Goal: Information Seeking & Learning: Check status

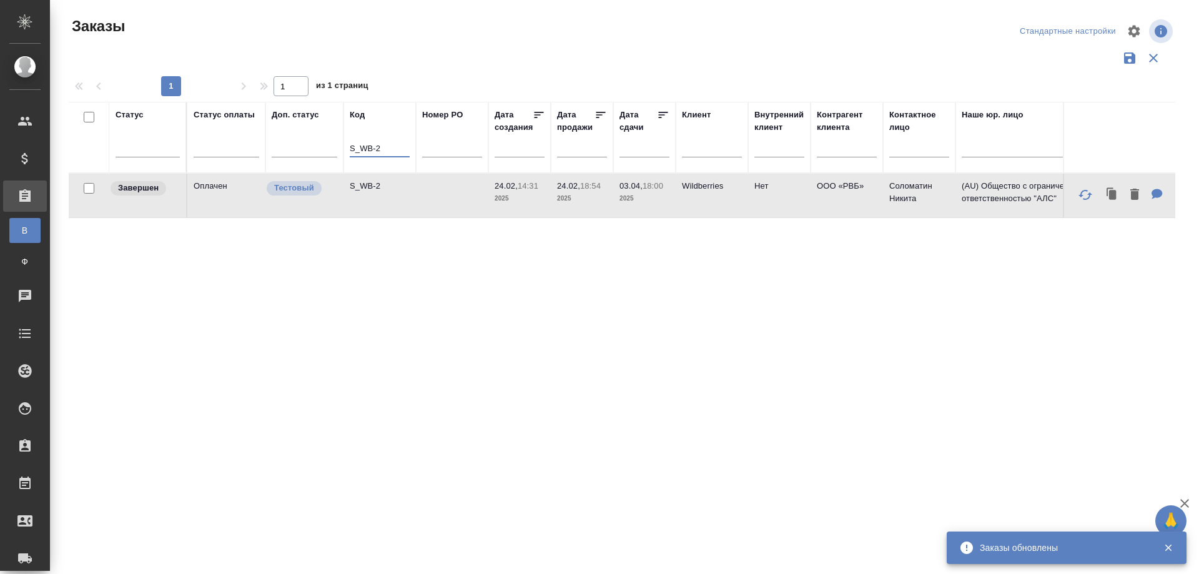
drag, startPoint x: 390, startPoint y: 149, endPoint x: 345, endPoint y: 150, distance: 44.3
click at [345, 150] on th "Код S_WB-2" at bounding box center [379, 137] width 72 height 71
click at [376, 198] on td "S_WB-2" at bounding box center [379, 196] width 72 height 44
paste input "C3_NORRRUS-6"
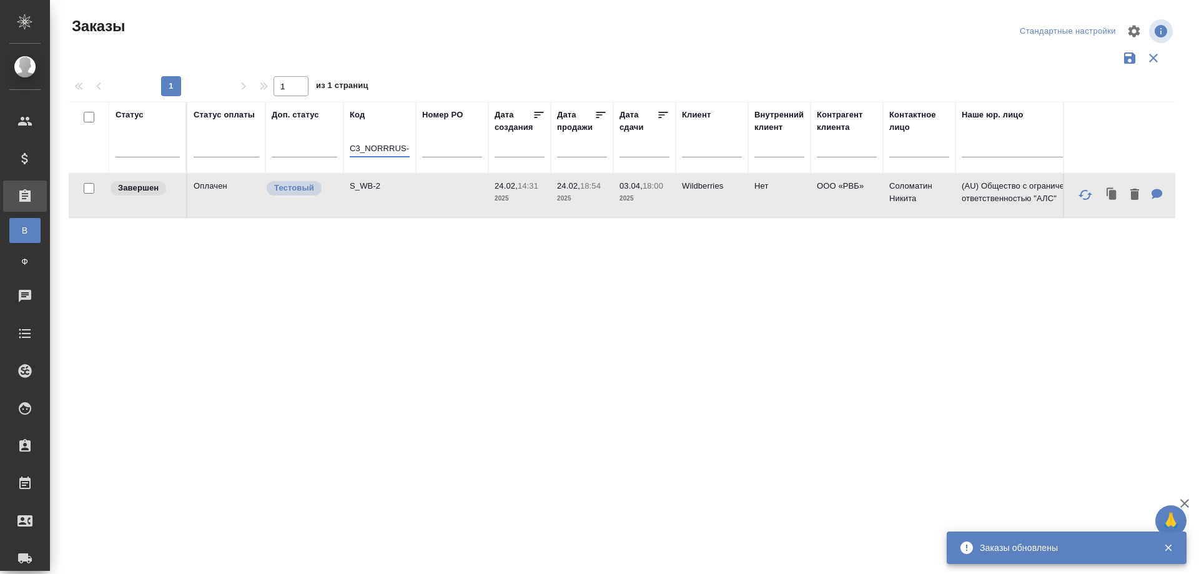
scroll to position [0, 4]
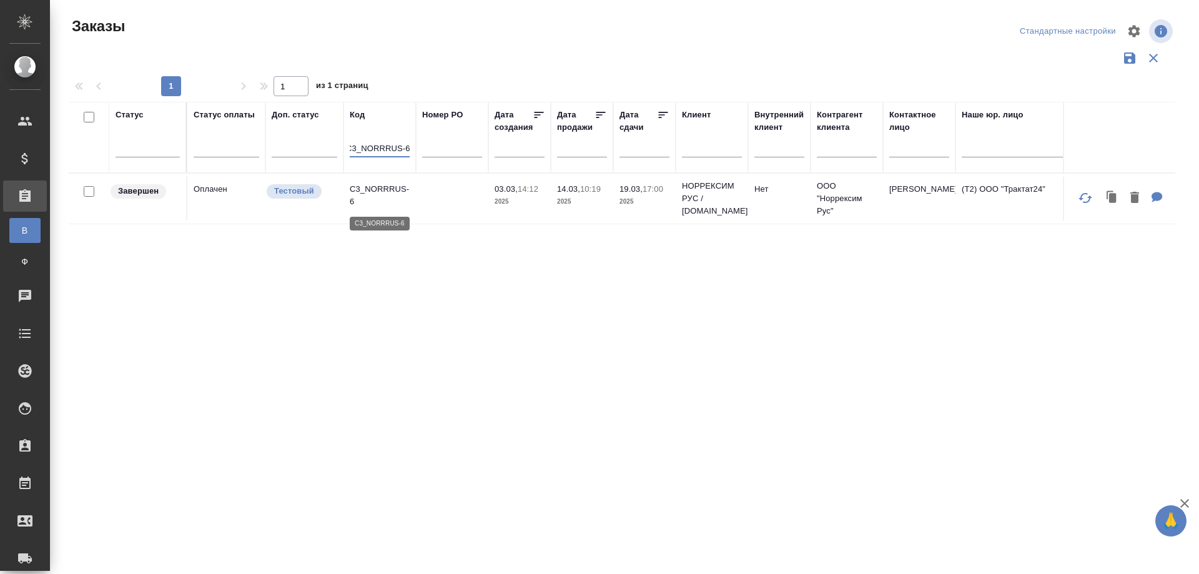
click at [375, 205] on p "C3_NORRRUS-6" at bounding box center [380, 195] width 60 height 25
click at [466, 557] on div "Заказы Стандартные настройки 1 1 из 1 страниц Статус Статус оплаты Доп. статус …" at bounding box center [627, 279] width 1130 height 558
click at [824, 459] on div "Статус Статус оплаты Доп. статус Код C3_NORRRUS-6 Номер PO Дата создания Дата п…" at bounding box center [622, 326] width 1106 height 449
click at [378, 208] on td "C3_NORRRUS-6" at bounding box center [379, 199] width 72 height 44
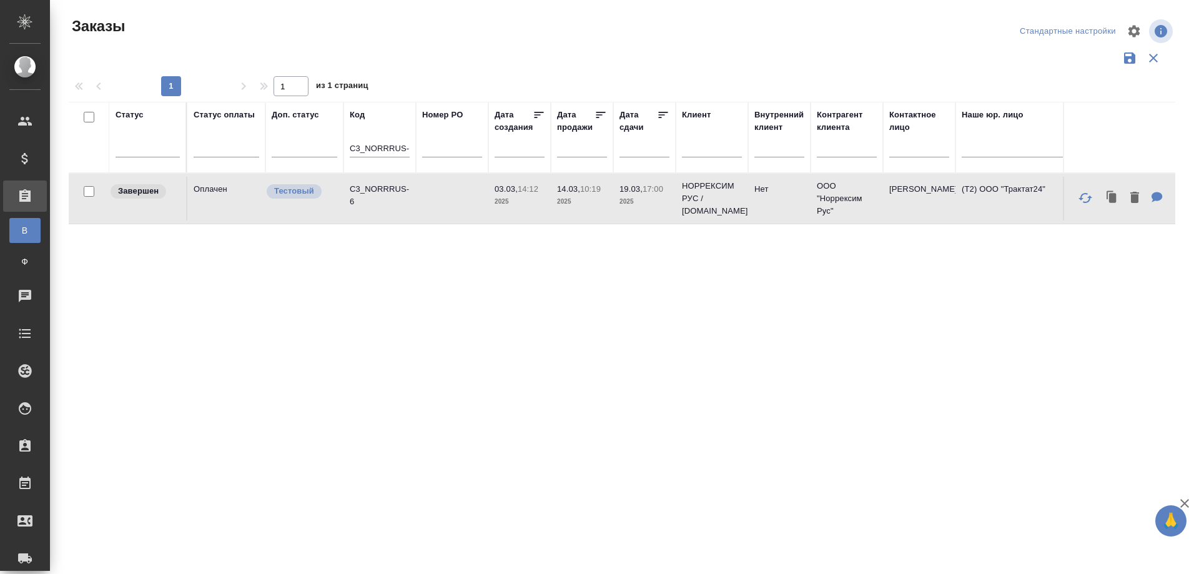
click at [378, 208] on td "C3_NORRRUS-6" at bounding box center [379, 199] width 72 height 44
drag, startPoint x: 351, startPoint y: 146, endPoint x: 448, endPoint y: 143, distance: 96.2
click at [448, 143] on tr "Статус Статус оплаты Доп. статус Код C3_NORRRUS-6 Номер PO Дата создания Дата п…" at bounding box center [1114, 137] width 2090 height 71
paste input "S_GENERAL INVEST-43"
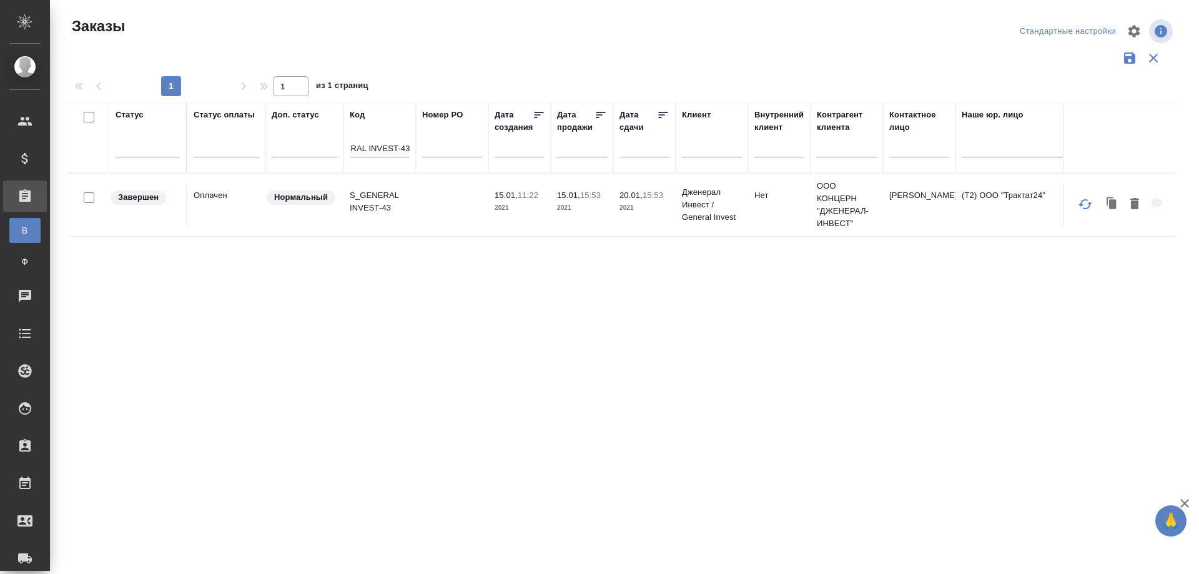
click at [381, 220] on td "S_GENERAL INVEST-43" at bounding box center [379, 205] width 72 height 44
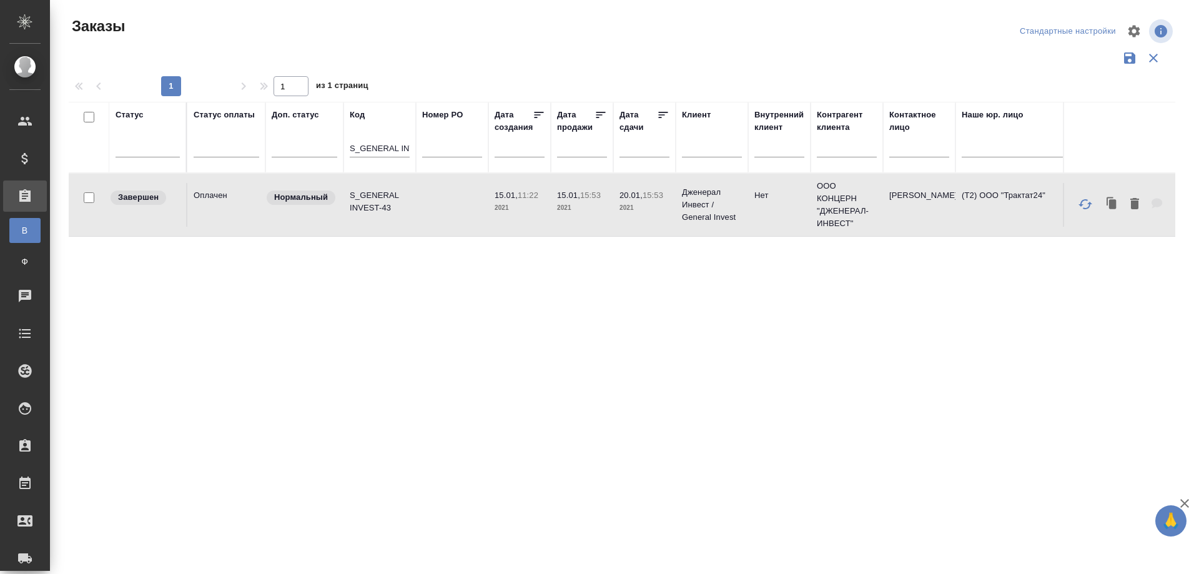
click at [381, 220] on td "S_GENERAL INVEST-43" at bounding box center [379, 205] width 72 height 44
drag, startPoint x: 297, startPoint y: 516, endPoint x: 298, endPoint y: 506, distance: 10.2
click at [297, 509] on div "Статус Статус оплаты Доп. статус Код S_GENERAL INVEST-43 Номер PO Дата создания…" at bounding box center [622, 326] width 1106 height 449
drag, startPoint x: 351, startPoint y: 147, endPoint x: 432, endPoint y: 147, distance: 80.5
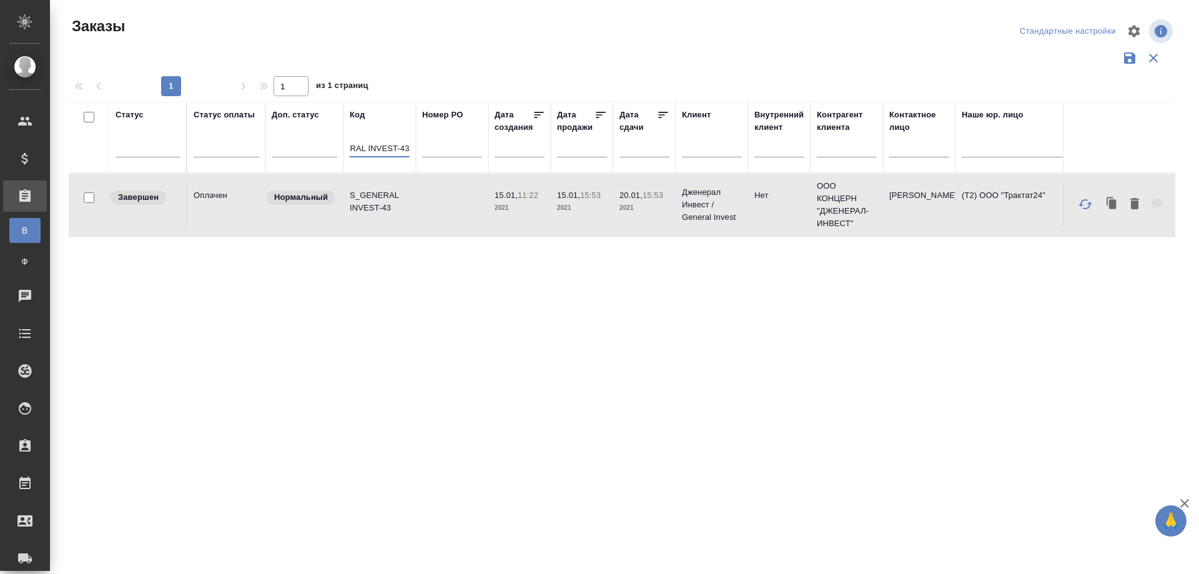
click at [432, 147] on tr "Статус Статус оплаты Доп. статус Код S_GENERAL INVEST-43 Номер PO Дата создания…" at bounding box center [1114, 137] width 2090 height 71
paste input "B_ANM-85"
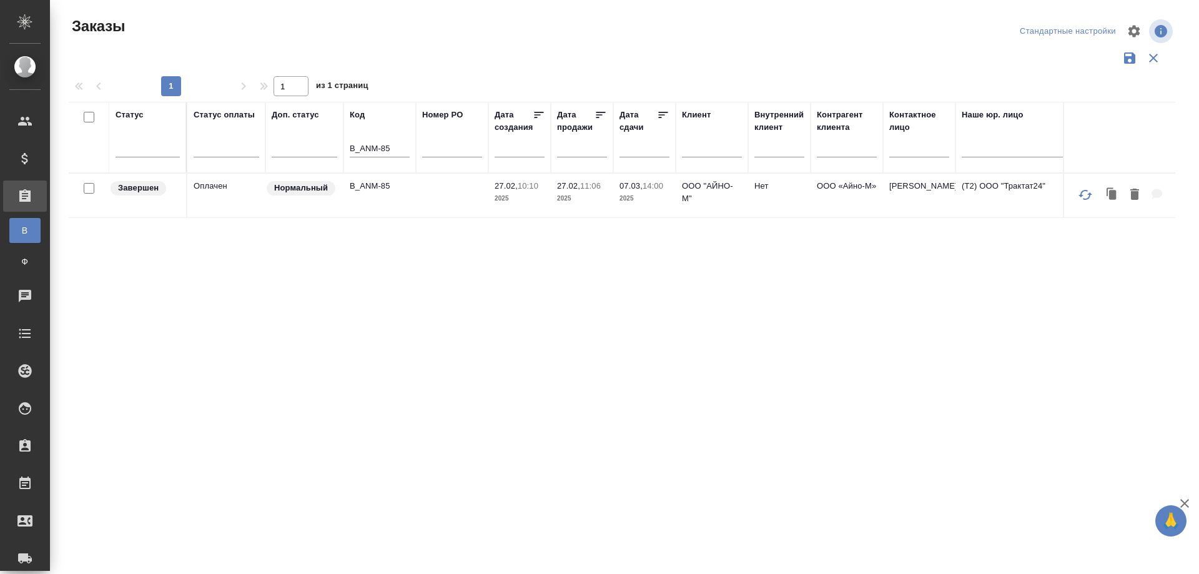
click at [284, 518] on div "Статус Статус оплаты Доп. статус Код B_ANM-85 Номер PO Дата создания Дата прода…" at bounding box center [622, 326] width 1106 height 449
drag, startPoint x: 395, startPoint y: 145, endPoint x: 318, endPoint y: 149, distance: 76.8
click at [318, 149] on tr "Статус Статус оплаты Доп. статус Код B_ANM-85 Номер PO Дата создания Дата прода…" at bounding box center [1114, 137] width 2090 height 71
paste input "S_Rimera-82"
click at [372, 207] on td "S_Rimera-82" at bounding box center [379, 199] width 72 height 44
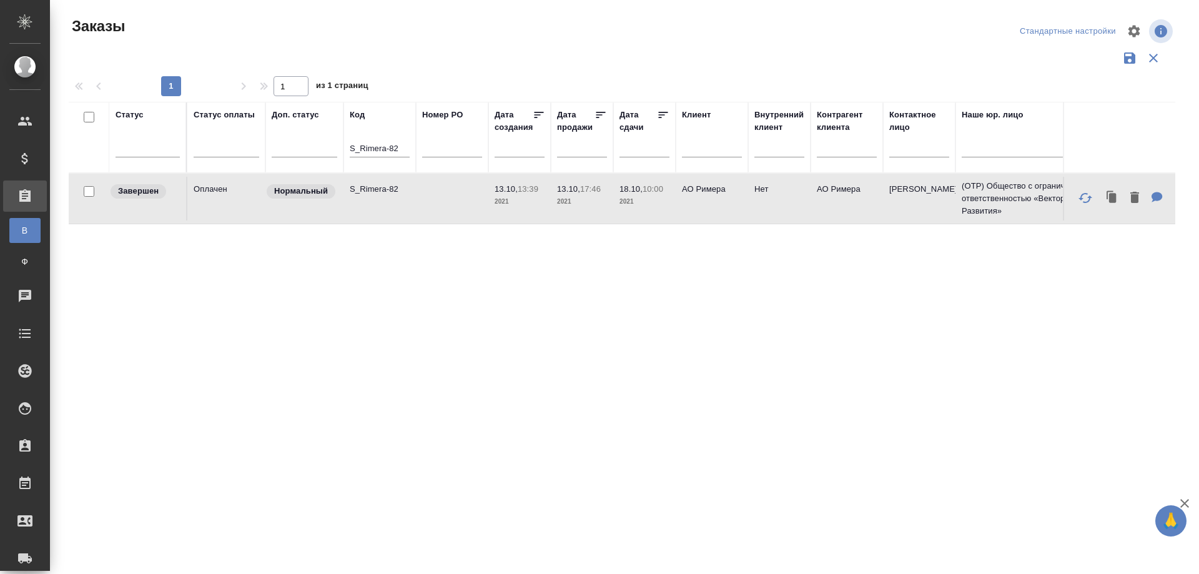
click at [372, 207] on td "S_Rimera-82" at bounding box center [379, 199] width 72 height 44
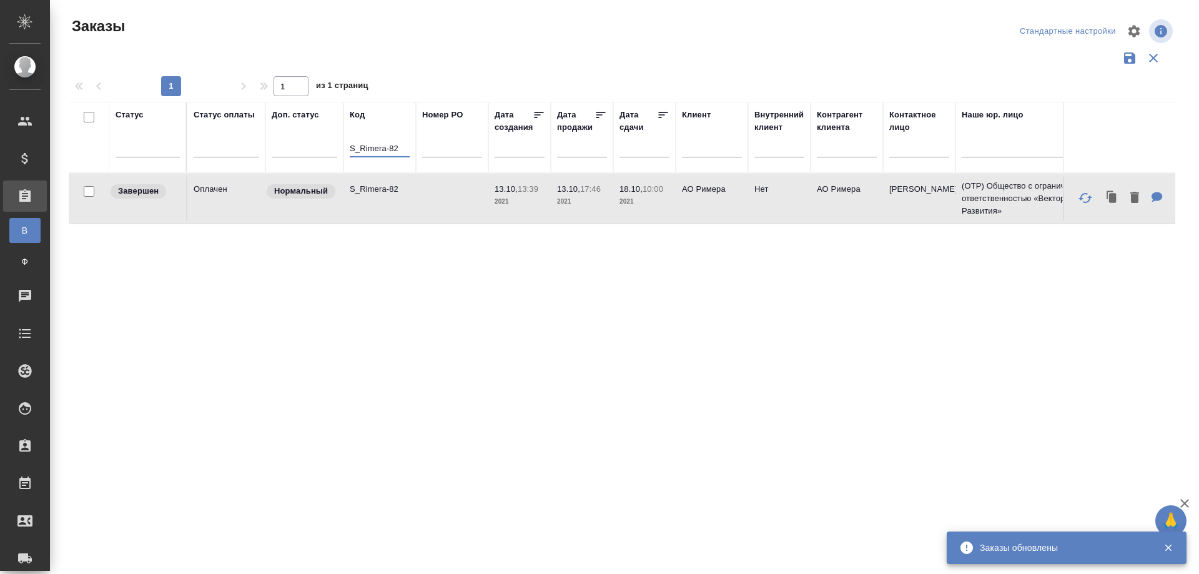
drag, startPoint x: 405, startPoint y: 149, endPoint x: 338, endPoint y: 149, distance: 66.8
click at [338, 149] on tr "Статус Статус оплаты Доп. статус Код S_Rimera-82 Номер PO Дата создания Дата пр…" at bounding box center [1114, 137] width 2090 height 71
paste input "GENERAL INVEST-43"
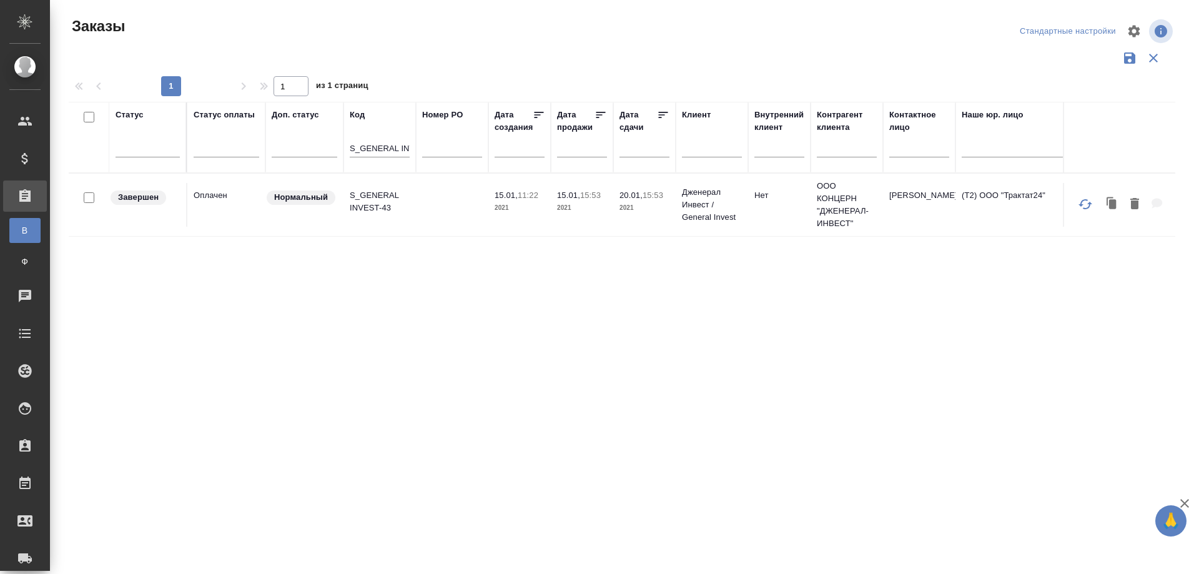
click at [328, 569] on div ".cls-1 fill:#fff; AWATERA Smotraeva Evgenia Клиенты Спецификации Заказы В Все з…" at bounding box center [599, 287] width 1199 height 574
click at [255, 520] on div "Статус Статус оплаты Доп. статус Код S_GENERAL INVEST-43 Номер PO Дата создания…" at bounding box center [622, 326] width 1106 height 449
drag, startPoint x: 350, startPoint y: 149, endPoint x: 422, endPoint y: 150, distance: 71.8
click at [422, 150] on tr "Статус Статус оплаты Доп. статус Код S_GENERAL INVEST-43 Номер PO Дата создания…" at bounding box center [1114, 137] width 2090 height 71
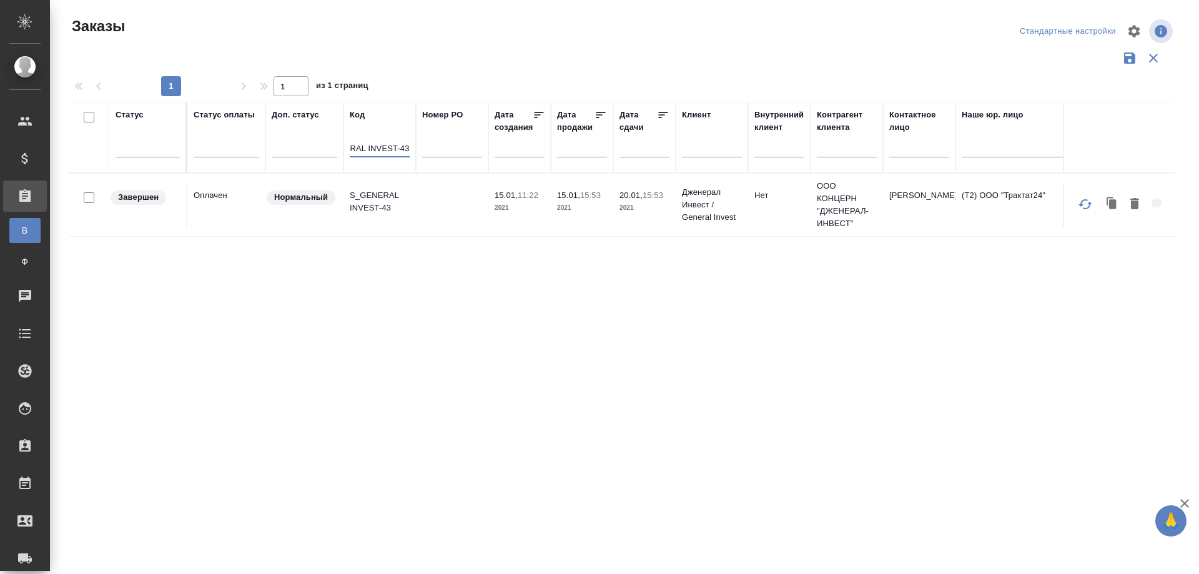
paste input "WB-2"
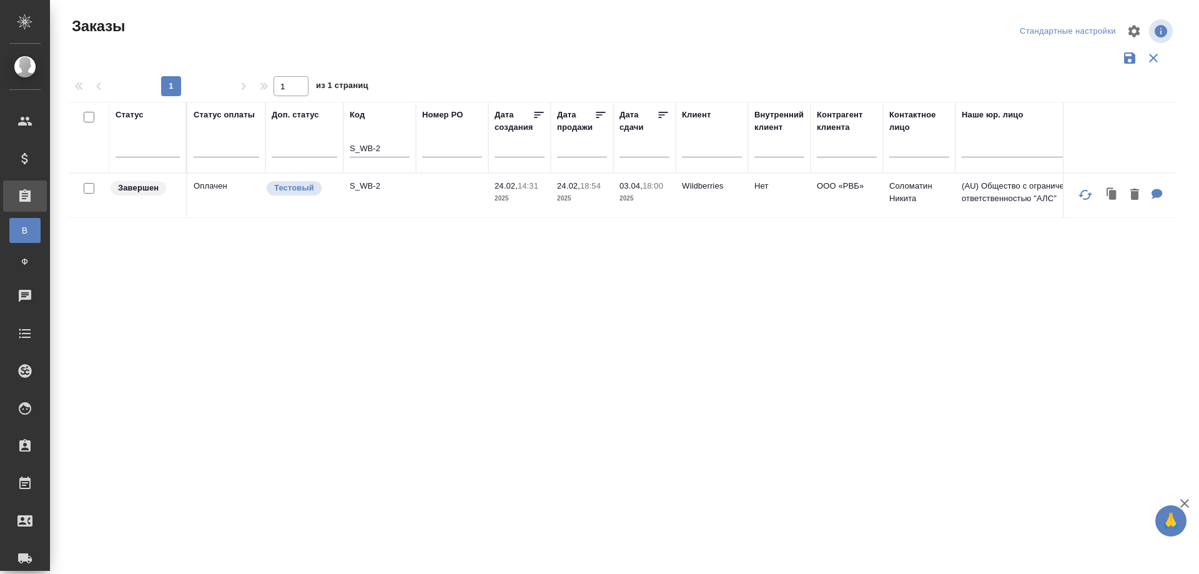
click at [361, 199] on td "S_WB-2" at bounding box center [379, 196] width 72 height 44
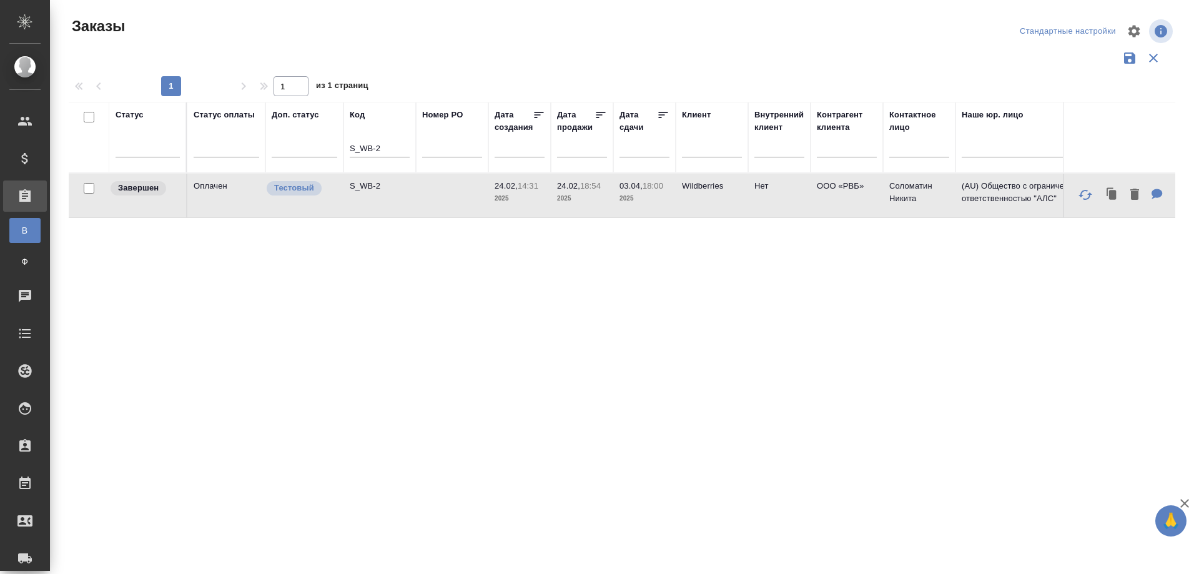
click at [361, 199] on td "S_WB-2" at bounding box center [379, 196] width 72 height 44
drag, startPoint x: 351, startPoint y: 147, endPoint x: 412, endPoint y: 148, distance: 61.2
click at [412, 148] on th "Код S_WB-2" at bounding box center [379, 137] width 72 height 71
paste input "Rimera-8"
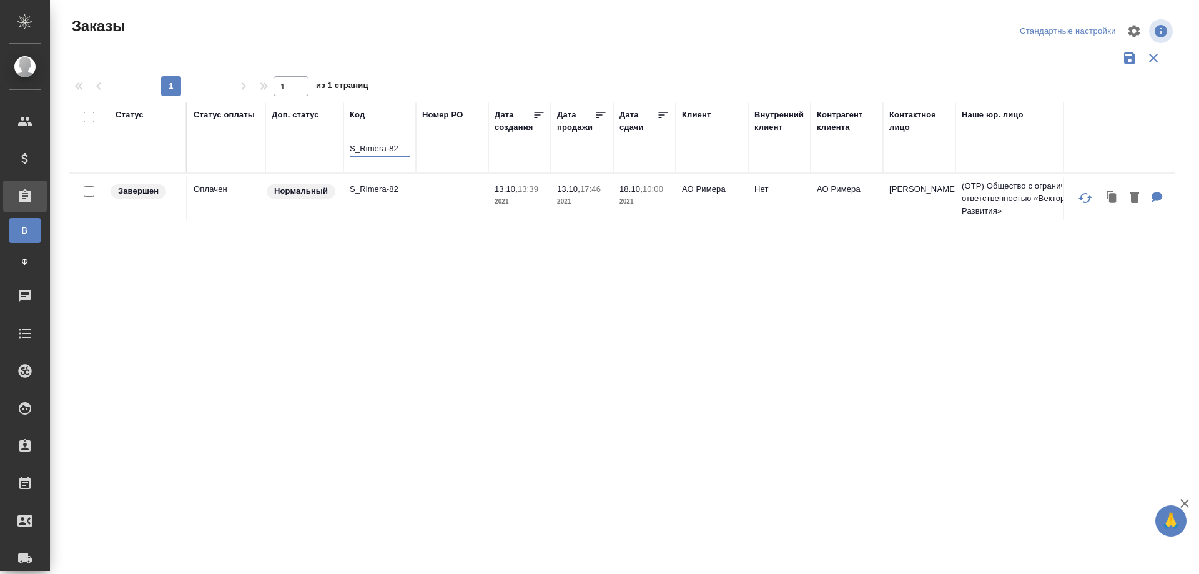
click at [384, 207] on td "S_Rimera-82" at bounding box center [379, 199] width 72 height 44
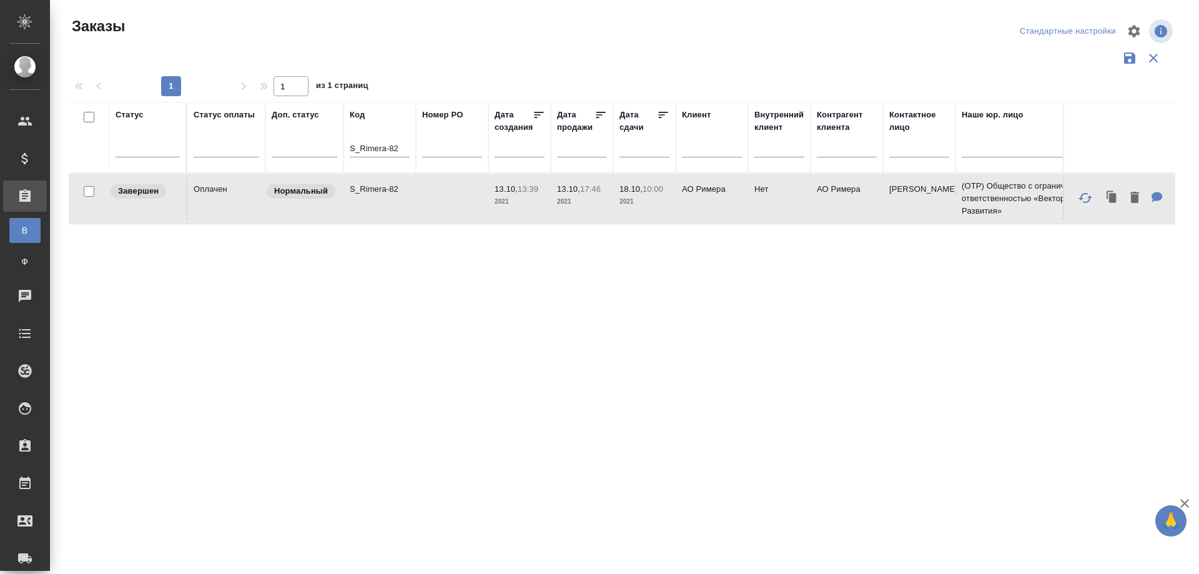
click at [384, 207] on td "S_Rimera-82" at bounding box center [379, 199] width 72 height 44
drag, startPoint x: 402, startPoint y: 147, endPoint x: 340, endPoint y: 154, distance: 62.2
click at [340, 154] on tr "Статус Статус оплаты Доп. статус Код S_Rimera-82 Номер PO Дата создания Дата пр…" at bounding box center [1114, 137] width 2090 height 71
paste input "C3_SPACE-5"
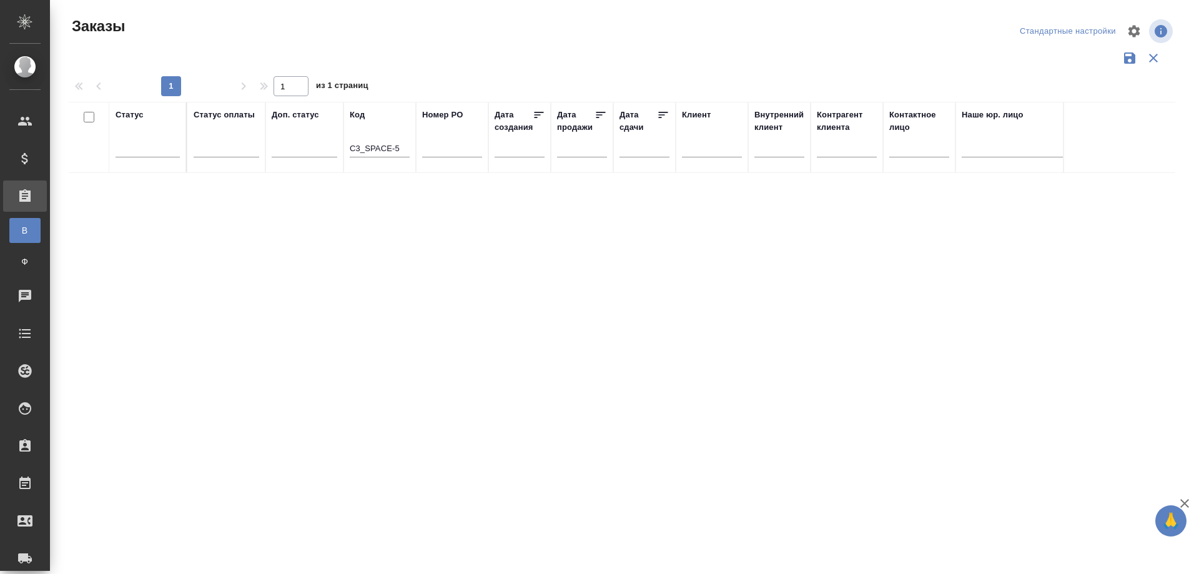
click at [299, 521] on div "Статус Статус оплаты Доп. статус Код C3_SPACE-5 Номер PO Дата создания Дата про…" at bounding box center [622, 326] width 1106 height 449
drag, startPoint x: 403, startPoint y: 145, endPoint x: 335, endPoint y: 145, distance: 68.0
click at [335, 145] on tr "Статус Статус оплаты Доп. статус Код C3_SPACE-5 Номер PO Дата создания Дата про…" at bounding box center [1114, 137] width 2090 height 71
click at [1189, 502] on icon "button" at bounding box center [1184, 503] width 15 height 15
drag, startPoint x: 272, startPoint y: 513, endPoint x: 295, endPoint y: 436, distance: 81.0
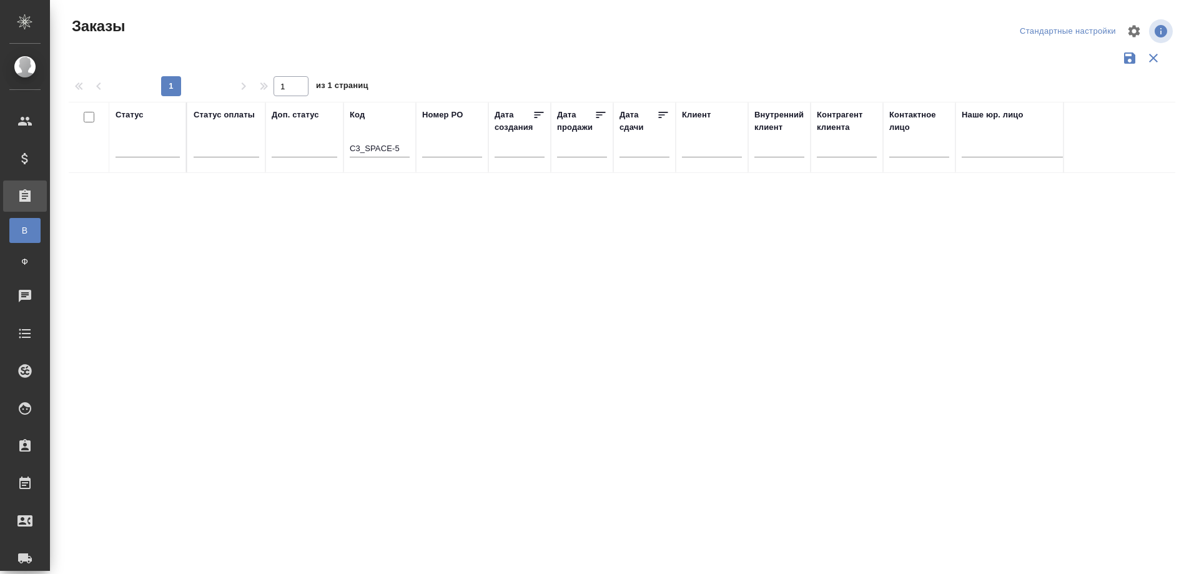
click at [272, 512] on div "Статус Статус оплаты Доп. статус Код C3_SPACE-5 Номер PO Дата создания Дата про…" at bounding box center [622, 326] width 1106 height 449
drag, startPoint x: 372, startPoint y: 148, endPoint x: 330, endPoint y: 140, distance: 43.2
click at [330, 140] on tr "Статус Статус оплаты Доп. статус Код C3_SPACE-5 Номер PO Дата создания Дата про…" at bounding box center [1114, 137] width 2090 height 71
paste input "FL-7899"
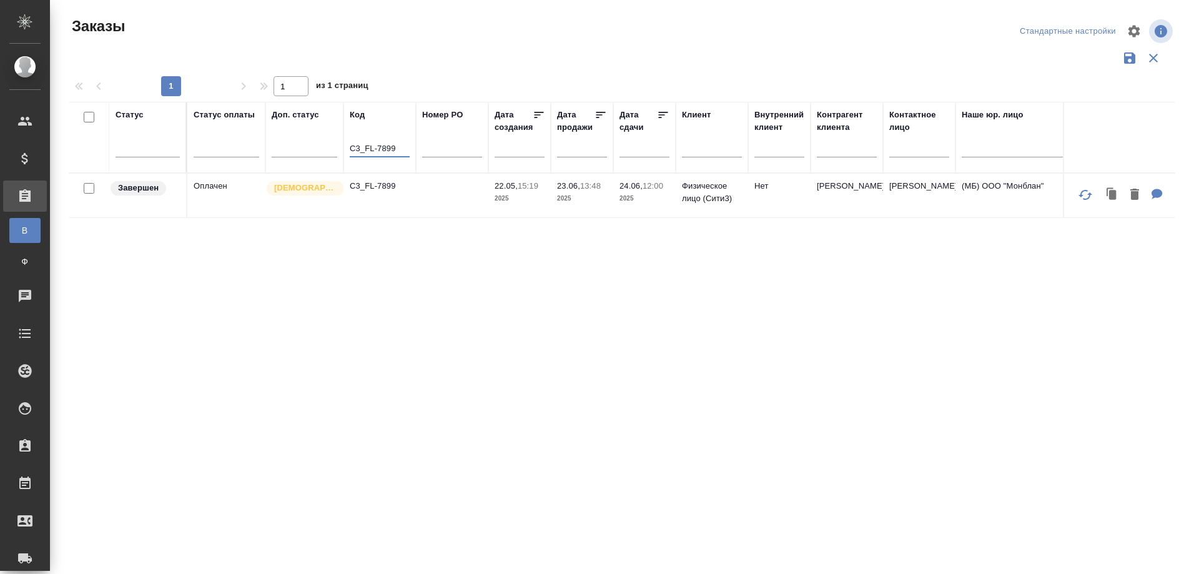
type input "C3_FL-7899"
click at [376, 208] on td "C3_FL-7899" at bounding box center [379, 196] width 72 height 44
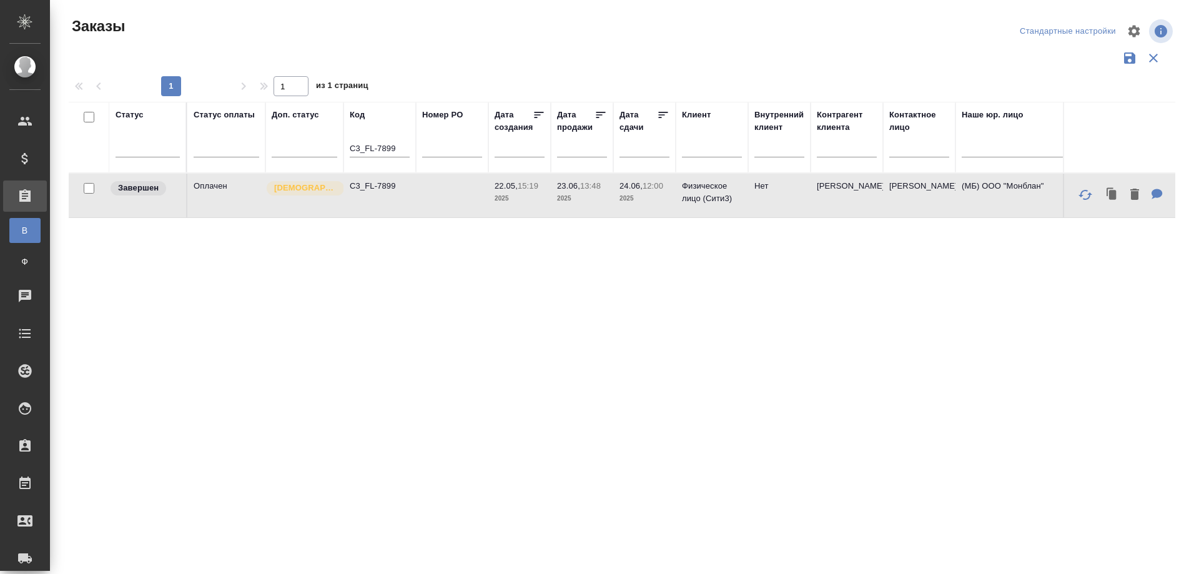
click at [376, 208] on td "C3_FL-7899" at bounding box center [379, 196] width 72 height 44
click at [282, 526] on div "Статус Статус оплаты Доп. статус Код C3_FL-7899 Номер PO Дата создания Дата про…" at bounding box center [622, 326] width 1106 height 449
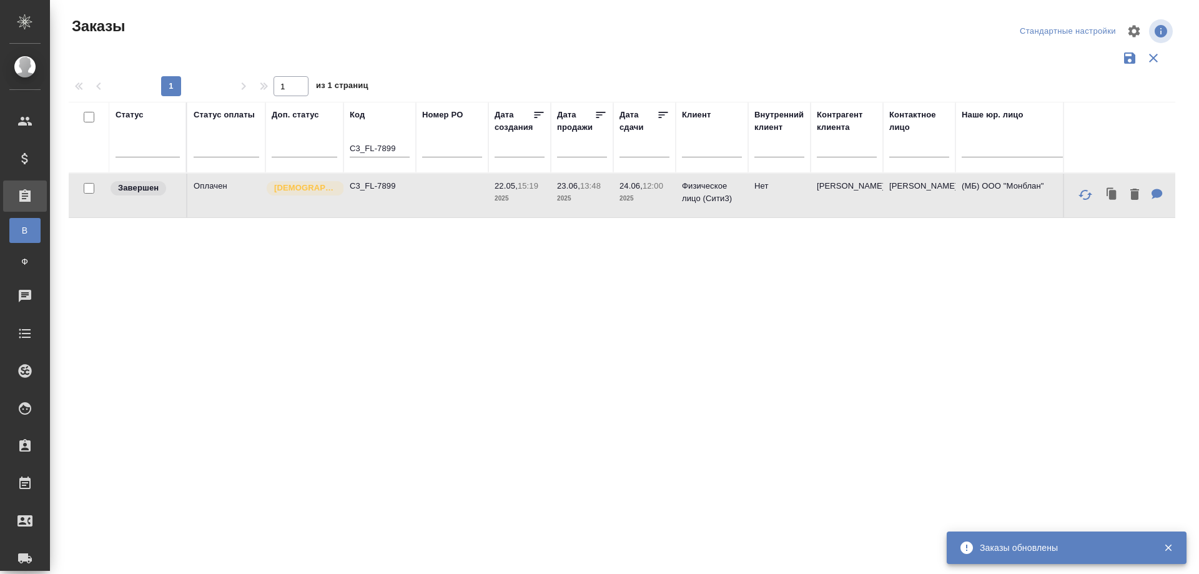
click at [471, 566] on div ".cls-1 fill:#fff; AWATERA Smotraeva Evgenia Клиенты Спецификации Заказы В Все з…" at bounding box center [599, 287] width 1199 height 574
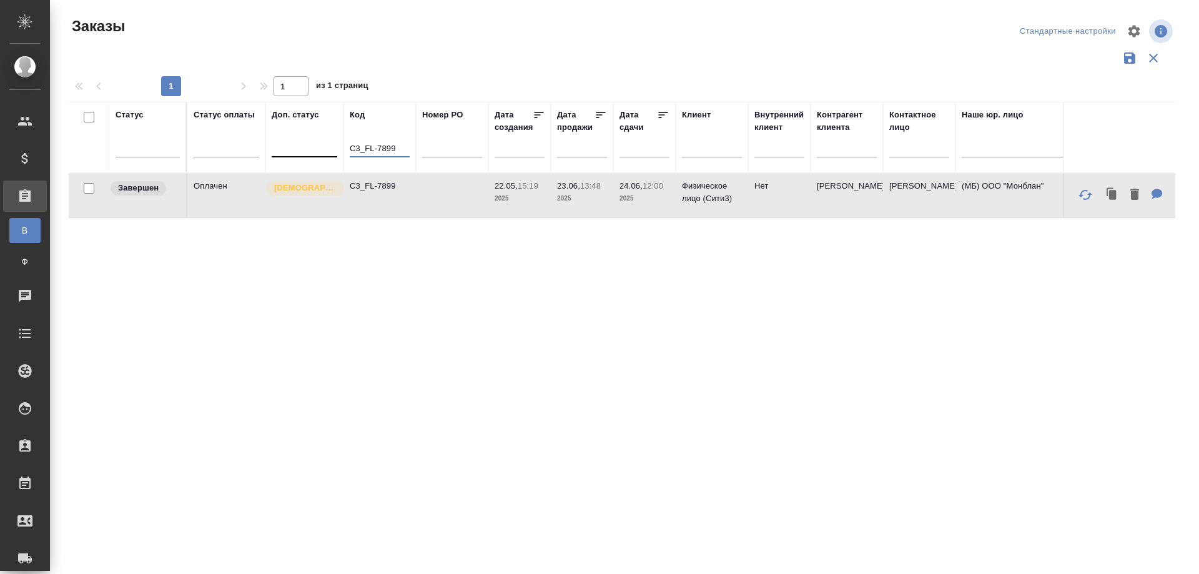
drag, startPoint x: 404, startPoint y: 149, endPoint x: 336, endPoint y: 153, distance: 67.6
click at [336, 153] on tr "Статус Статус оплаты Доп. статус Код C3_FL-7899 Номер PO Дата создания Дата про…" at bounding box center [1114, 137] width 2090 height 71
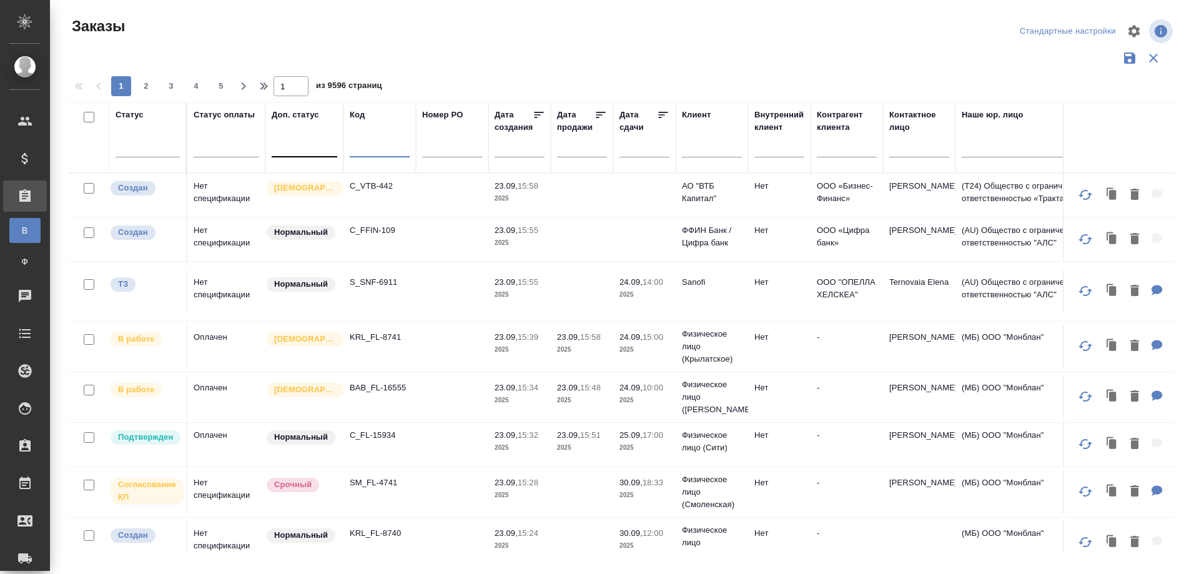
click at [293, 150] on div at bounding box center [305, 144] width 66 height 18
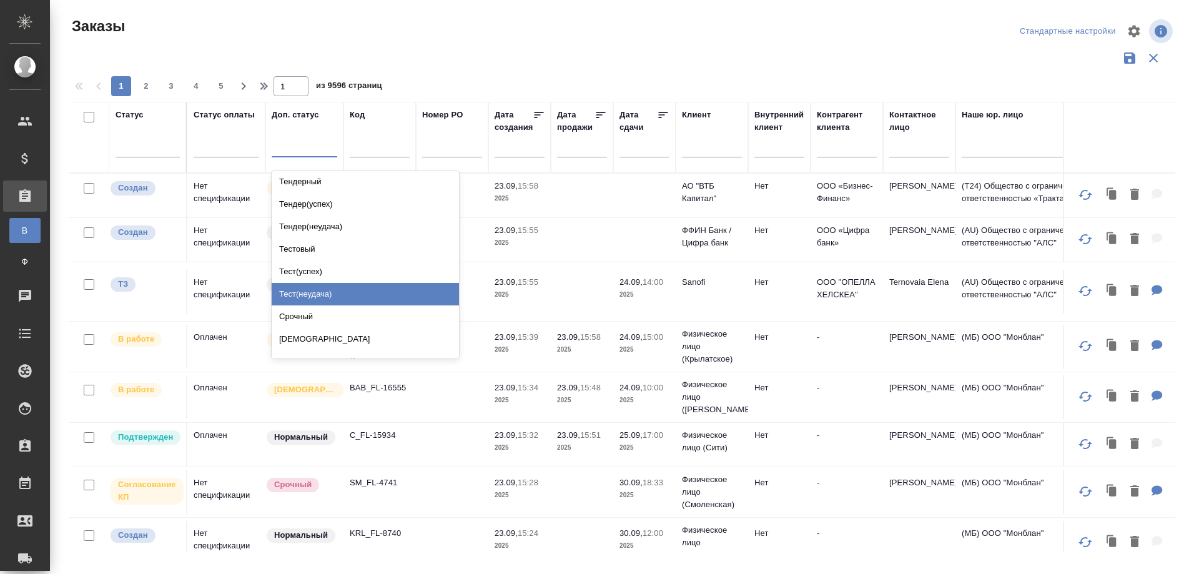
scroll to position [2, 0]
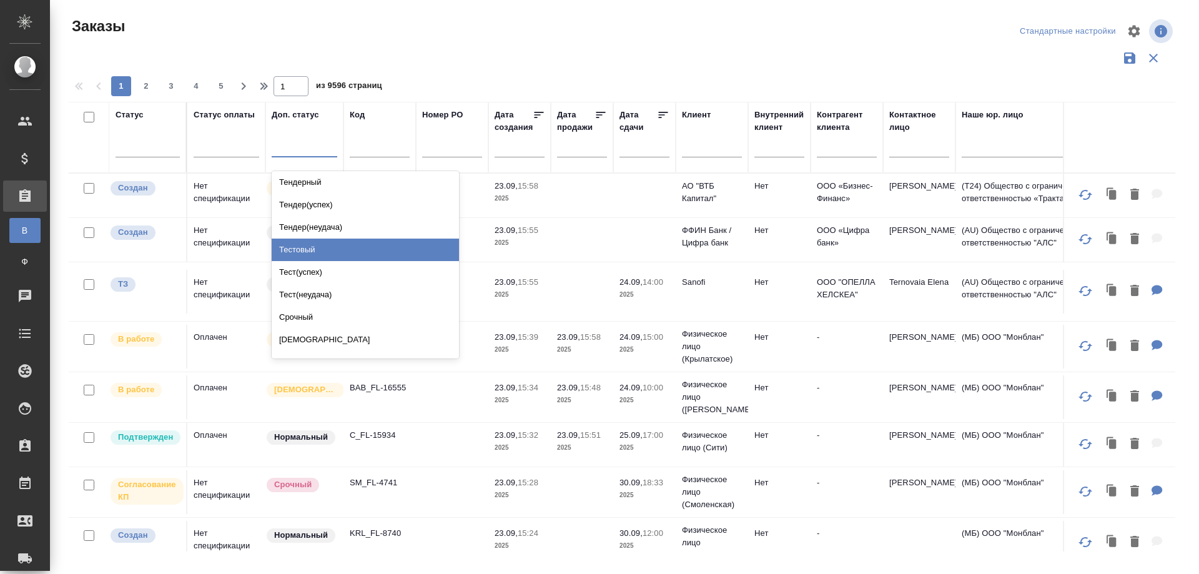
click at [313, 248] on div "Тестовый" at bounding box center [365, 249] width 187 height 22
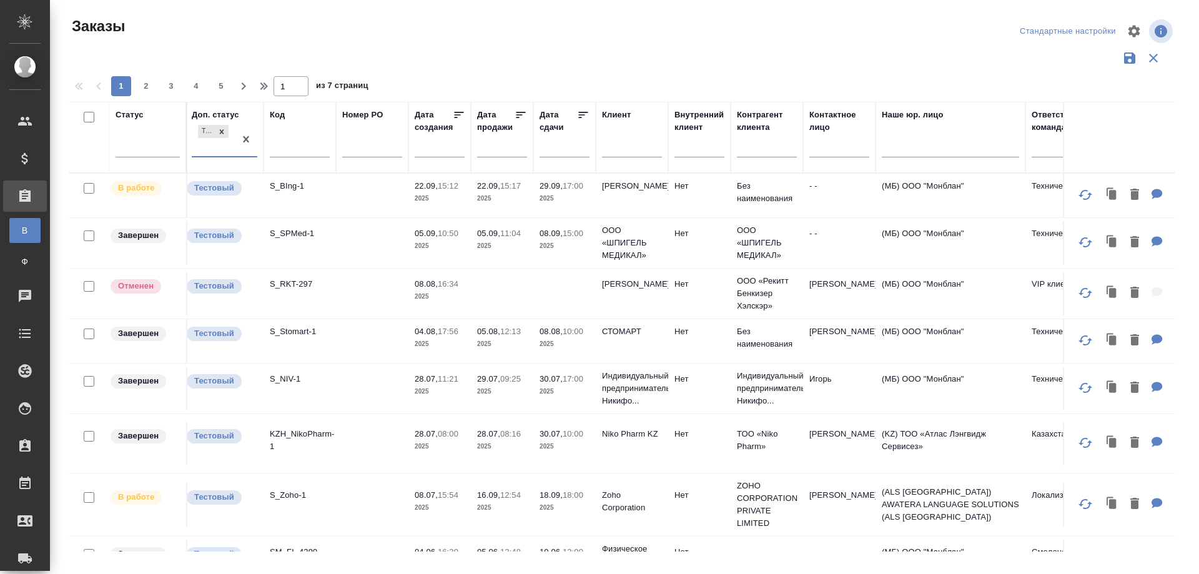
scroll to position [0, 0]
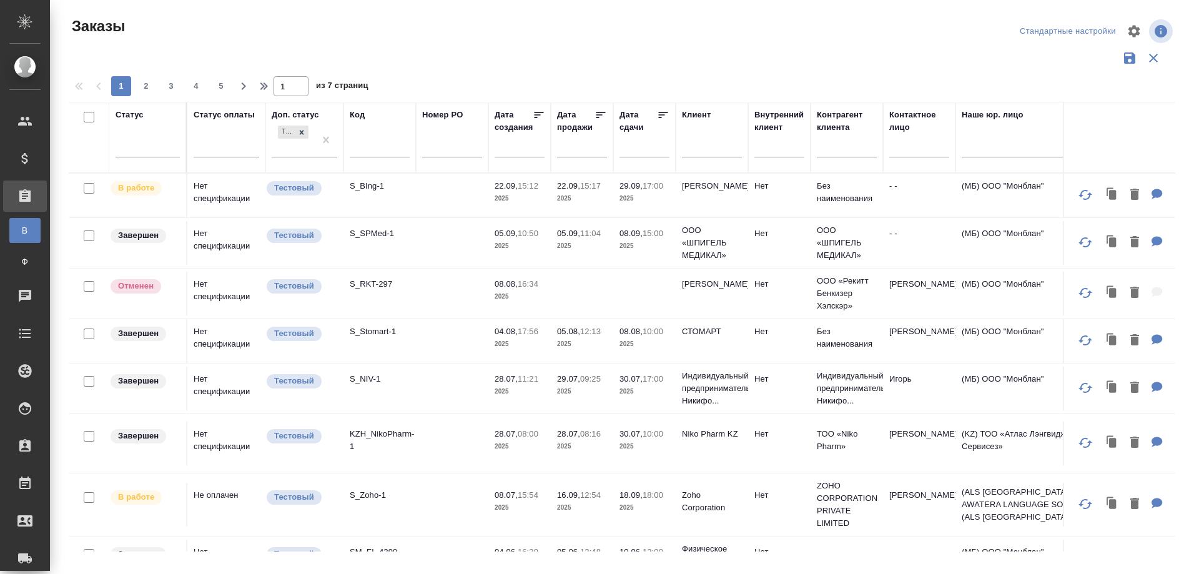
click at [841, 554] on div "Заказы Стандартные настройки 1 2 3 4 5 1 из 7 страниц Статус Статус оплаты Доп.…" at bounding box center [627, 279] width 1130 height 558
click at [577, 557] on div "Заказы Стандартные настройки 1 2 3 4 5 1 из 7 страниц Статус Статус оплаты Доп.…" at bounding box center [627, 279] width 1130 height 558
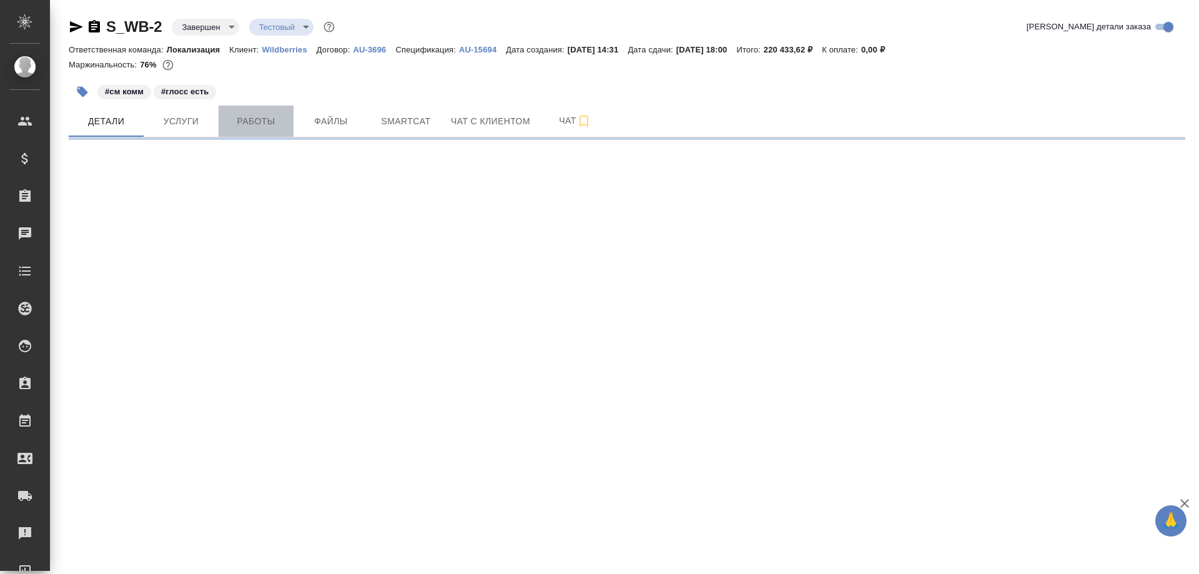
click at [257, 122] on span "Работы" at bounding box center [256, 122] width 60 height 16
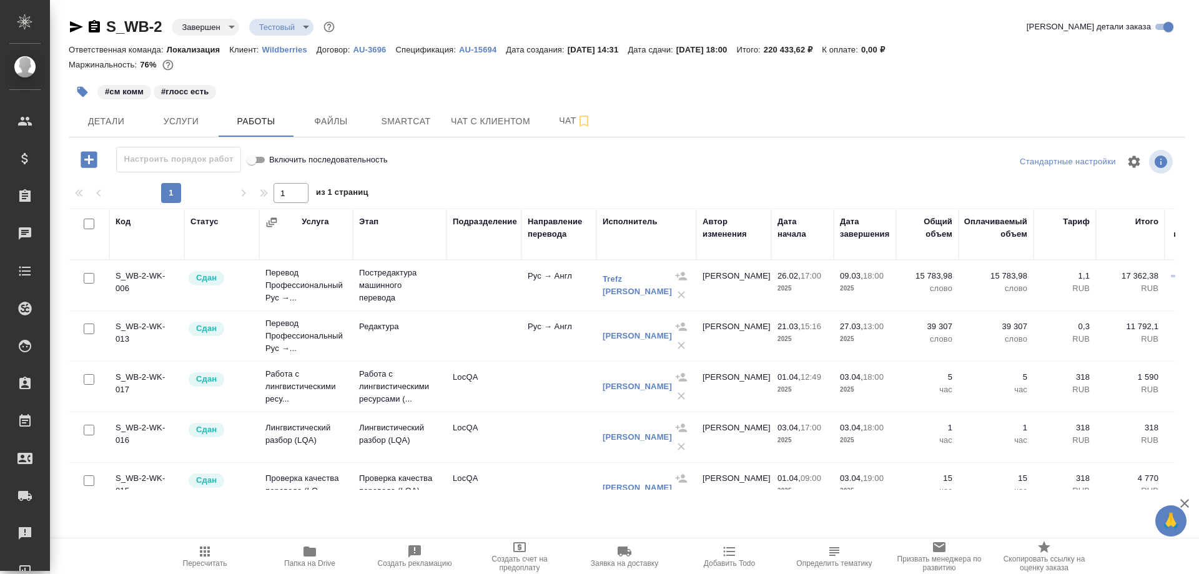
click at [541, 518] on div "S_WB-2 Завершен closed Тестовый test Кратко детали заказа Ответственная команда…" at bounding box center [627, 260] width 1130 height 521
click at [108, 552] on div "Пересчитать Папка на Drive Создать рекламацию Создать счет на предоплату Заявка…" at bounding box center [624, 556] width 1149 height 35
drag, startPoint x: 158, startPoint y: 527, endPoint x: 156, endPoint y: 568, distance: 40.6
click at [158, 527] on div ".cls-1 fill:#fff; AWATERA Smotraeva Evgenia Клиенты Спецификации Заказы 0 Чаты …" at bounding box center [599, 287] width 1199 height 574
drag, startPoint x: 145, startPoint y: 552, endPoint x: 206, endPoint y: 573, distance: 64.0
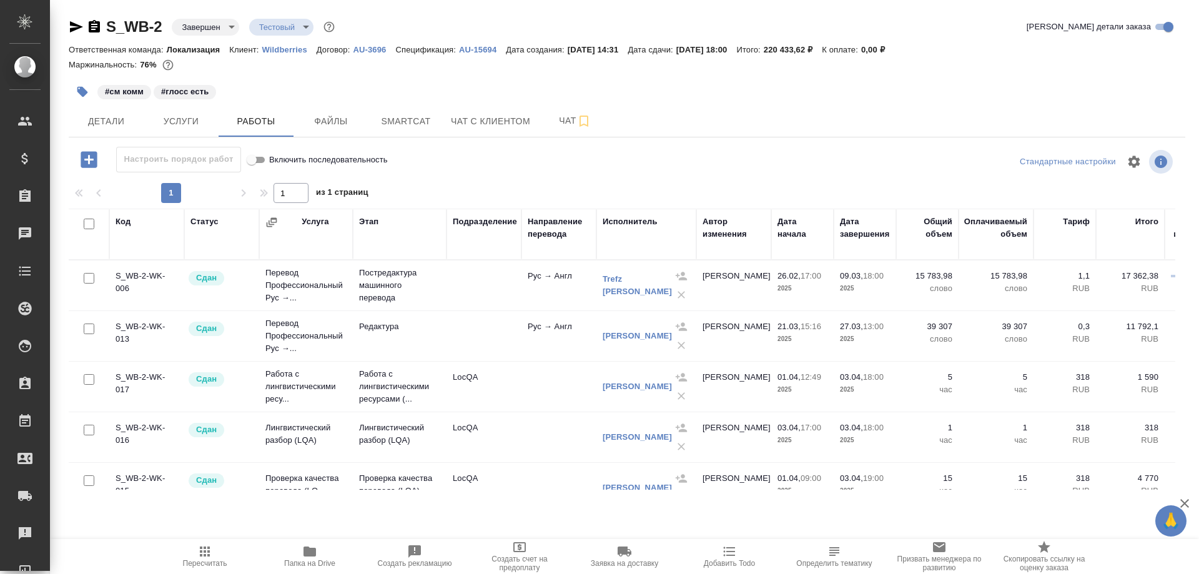
click at [145, 552] on div "Пересчитать Папка на Drive Создать рекламацию Создать счет на предоплату Заявка…" at bounding box center [624, 556] width 1149 height 35
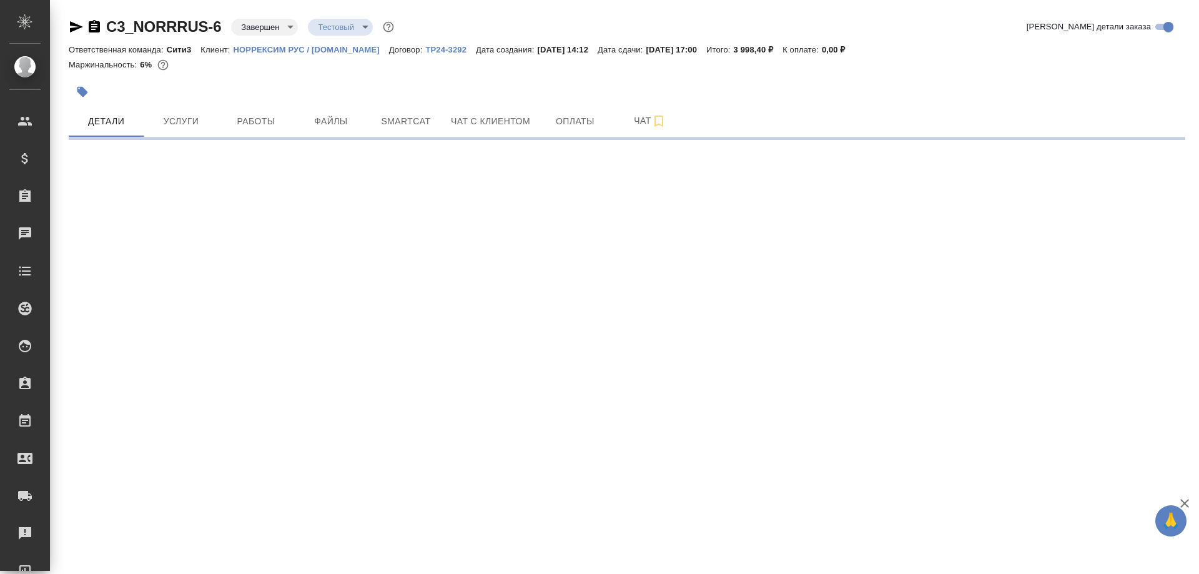
select select "RU"
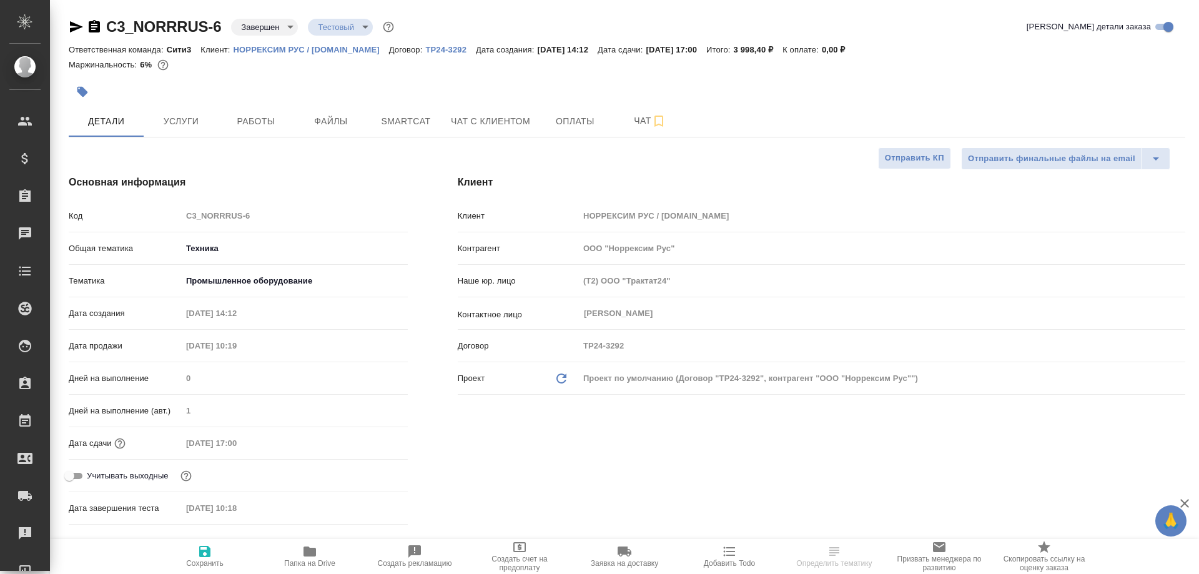
type textarea "x"
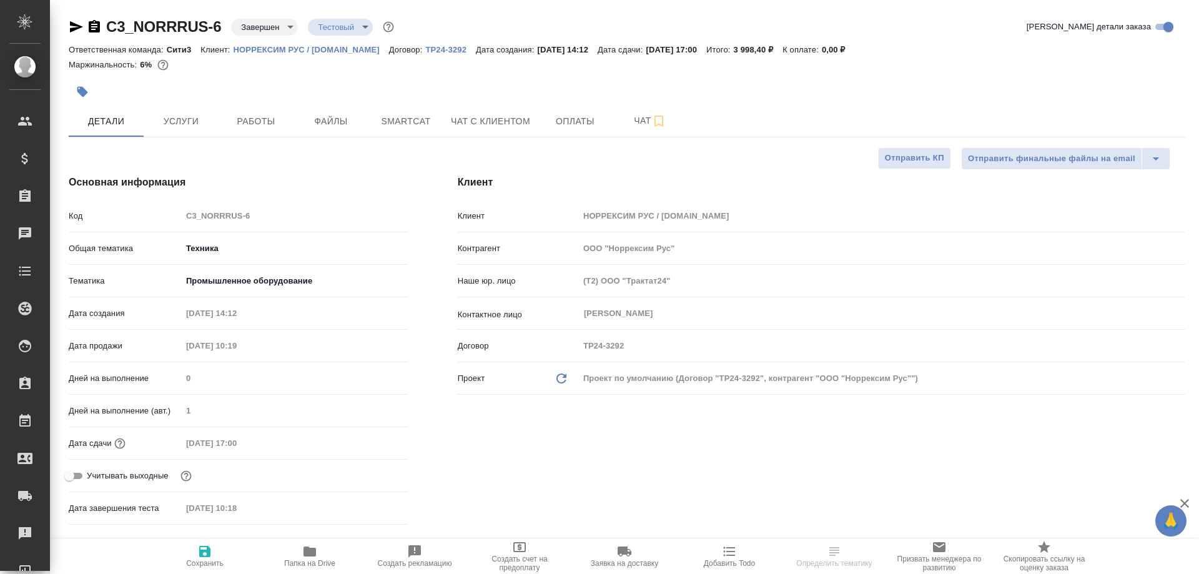
type textarea "x"
click at [363, 27] on body "🙏 .cls-1 fill:#fff; AWATERA Smotraeva Evgenia Клиенты Спецификации Заказы Чаты …" at bounding box center [599, 287] width 1199 height 574
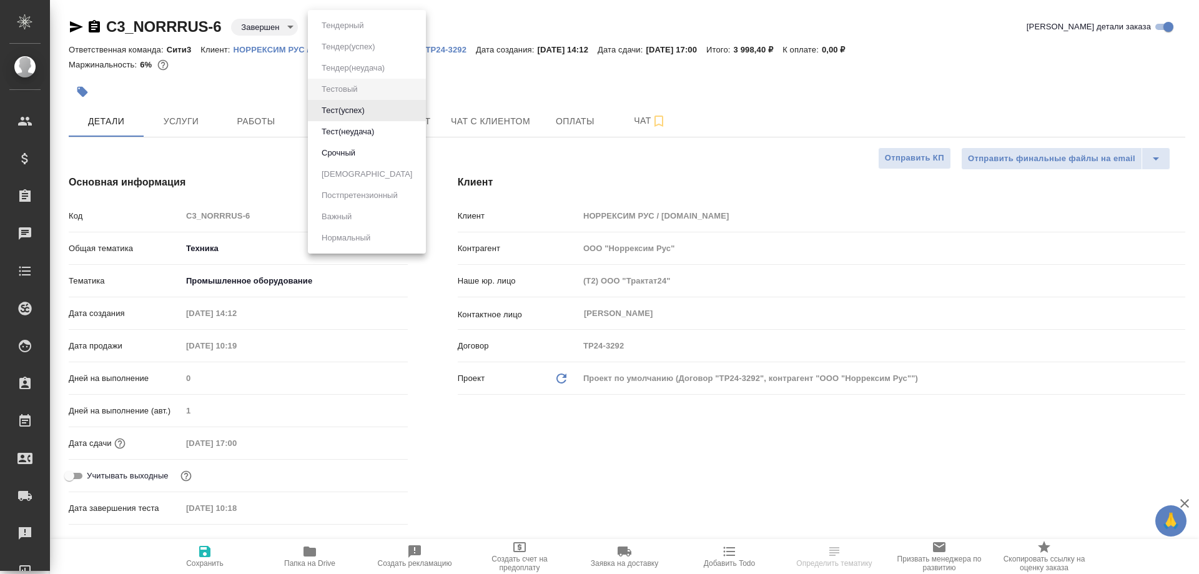
click at [536, 83] on div at bounding box center [599, 287] width 1199 height 574
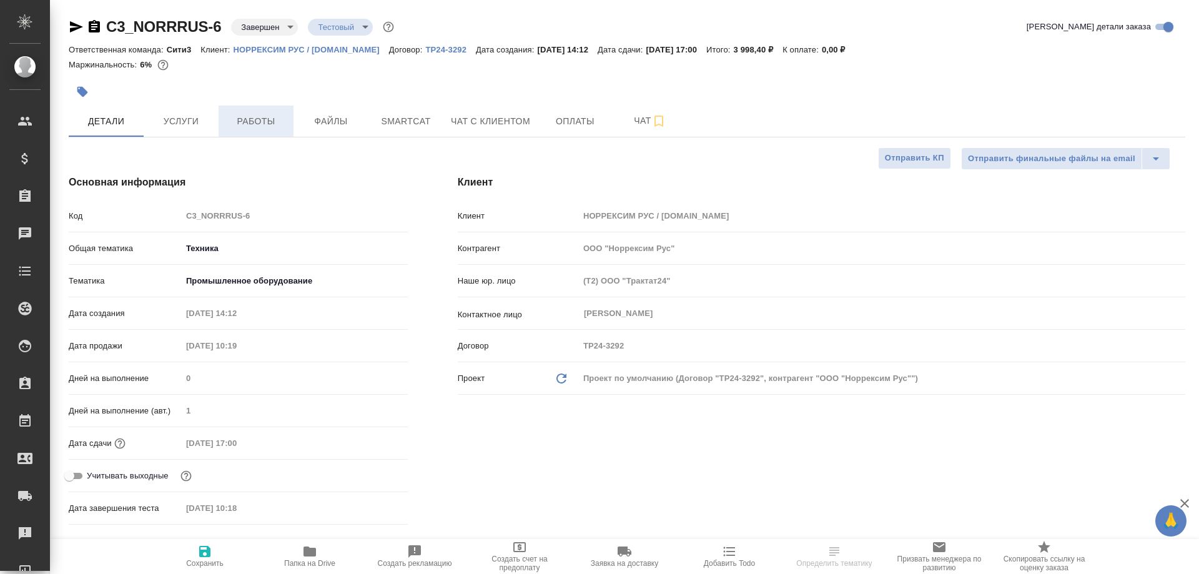
click at [248, 115] on span "Работы" at bounding box center [256, 122] width 60 height 16
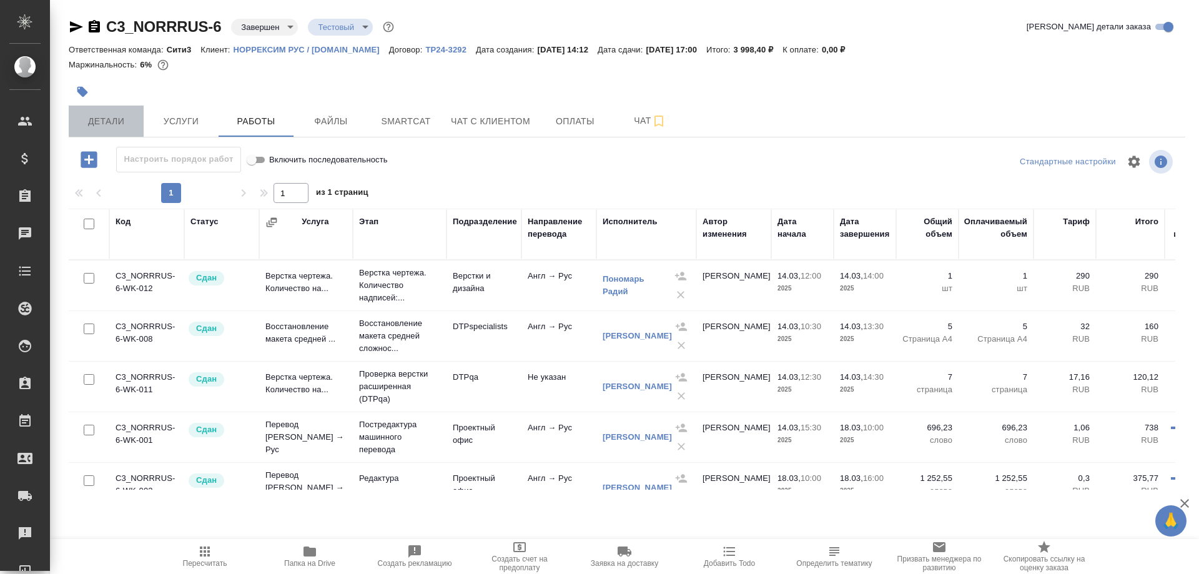
click at [110, 119] on span "Детали" at bounding box center [106, 122] width 60 height 16
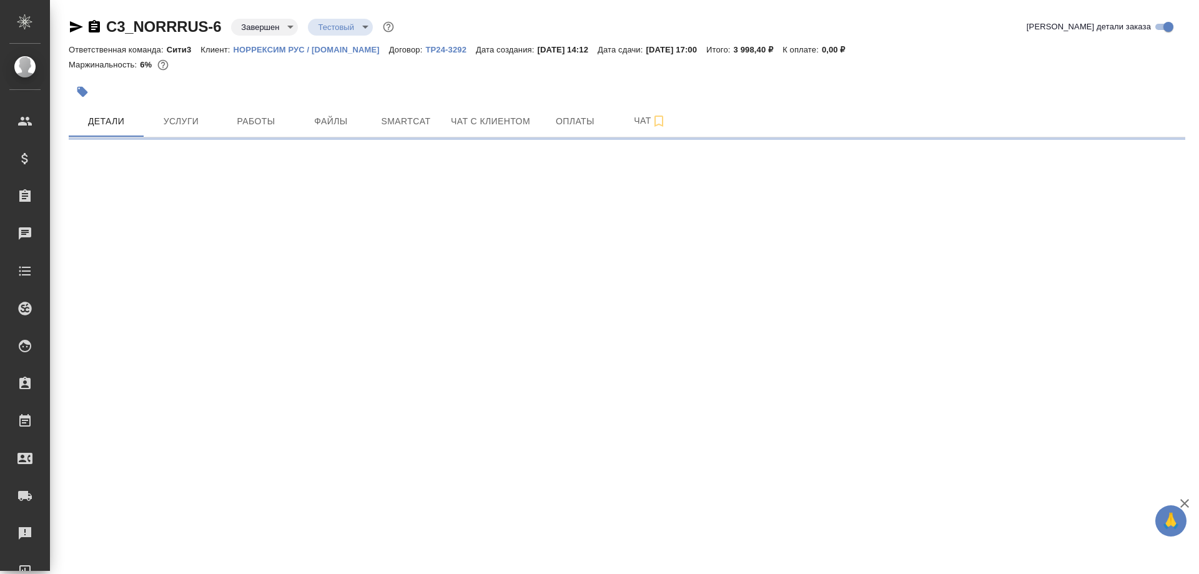
select select "RU"
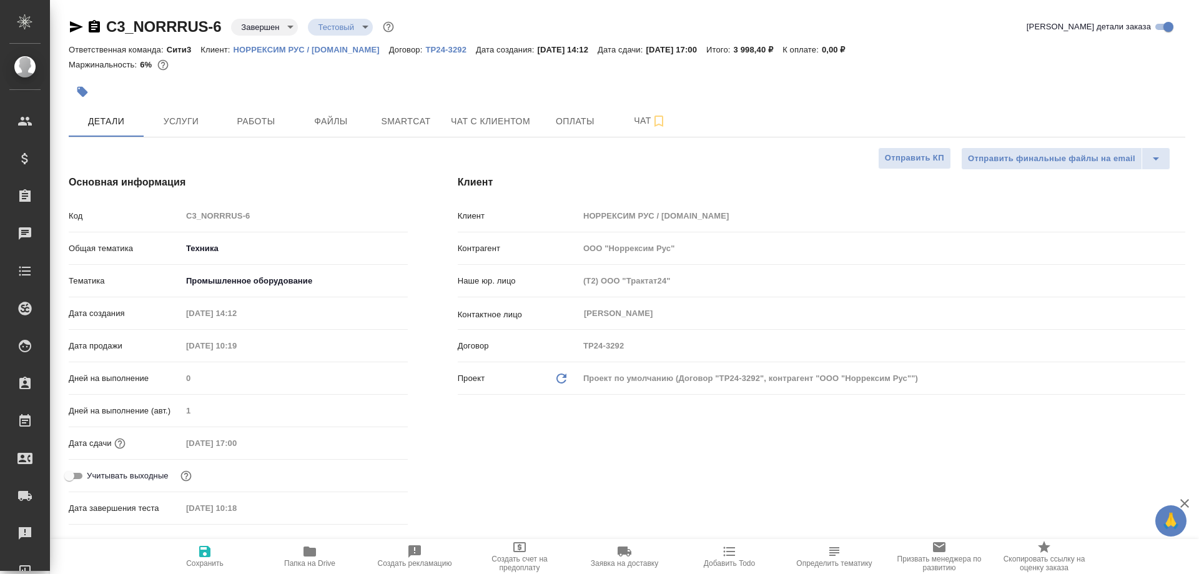
type textarea "x"
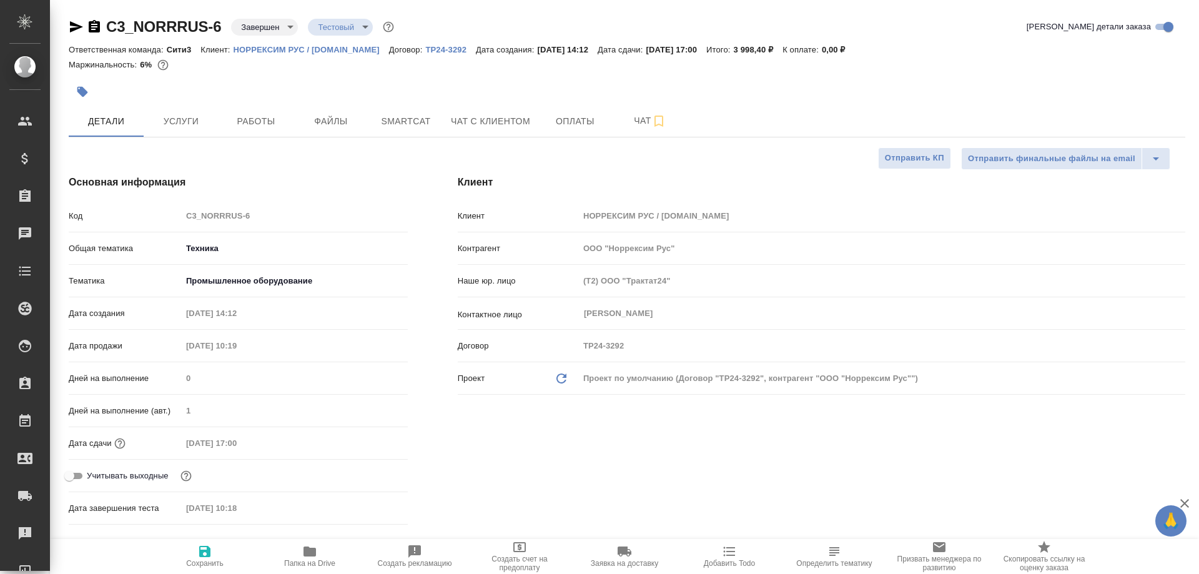
type textarea "x"
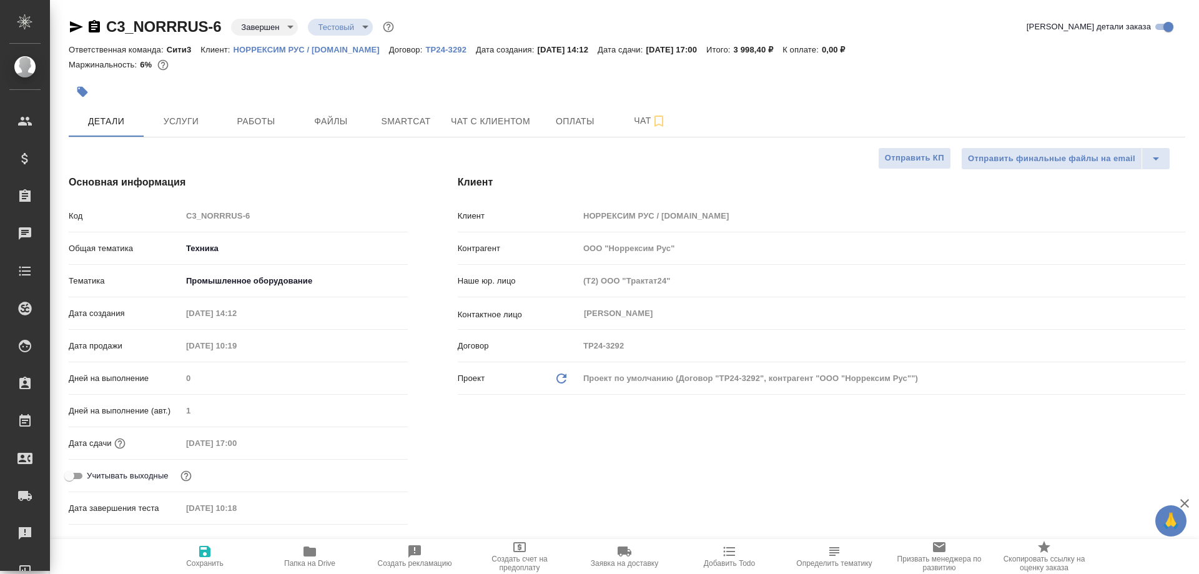
type textarea "x"
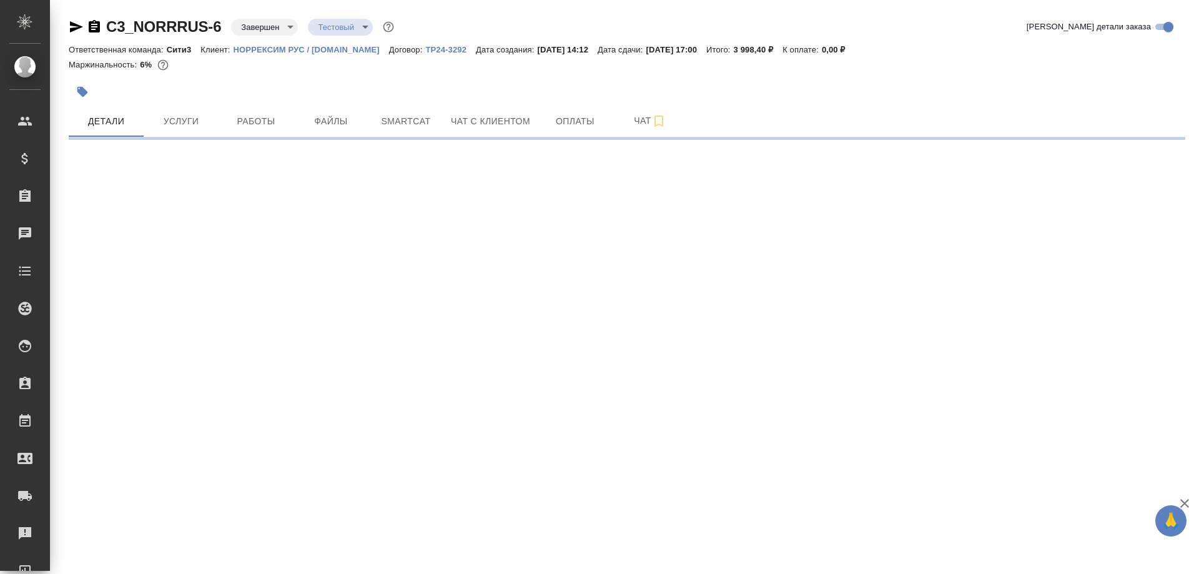
select select "RU"
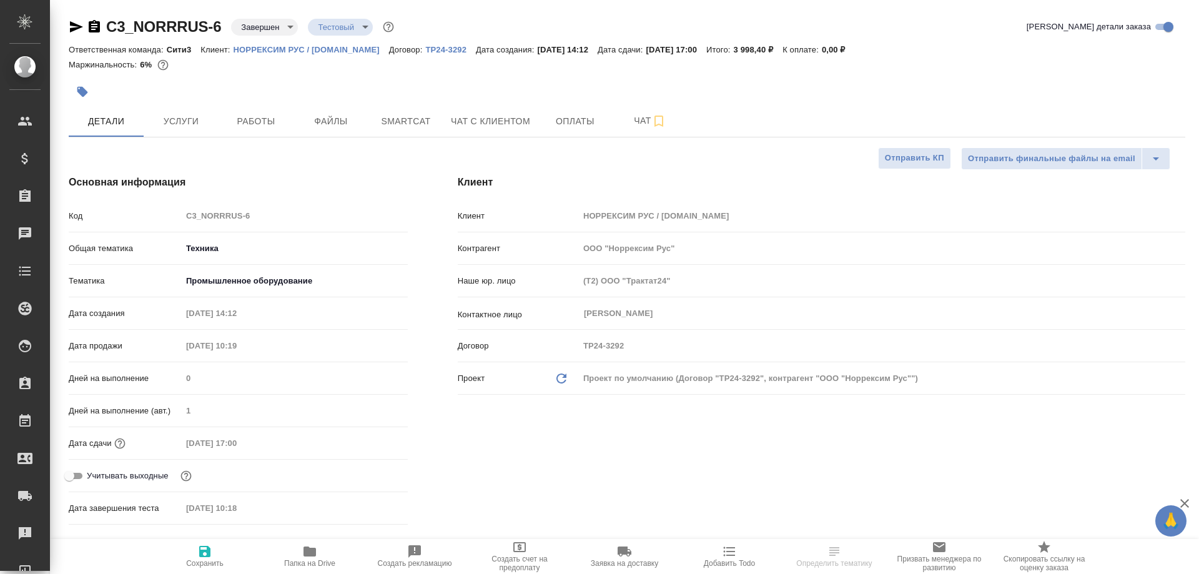
type textarea "x"
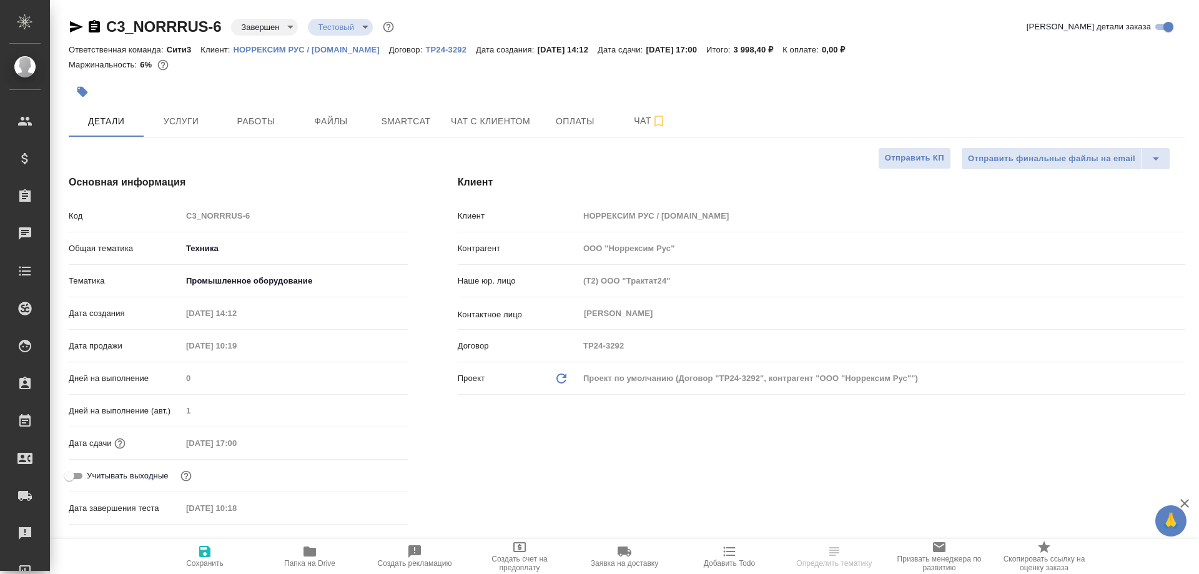
type textarea "x"
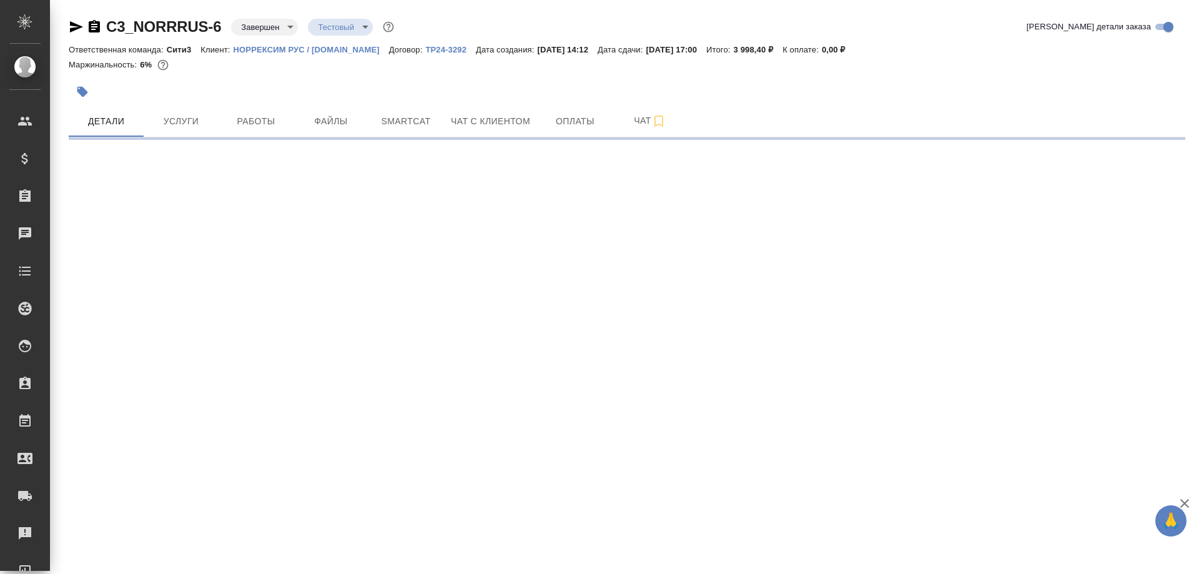
select select "RU"
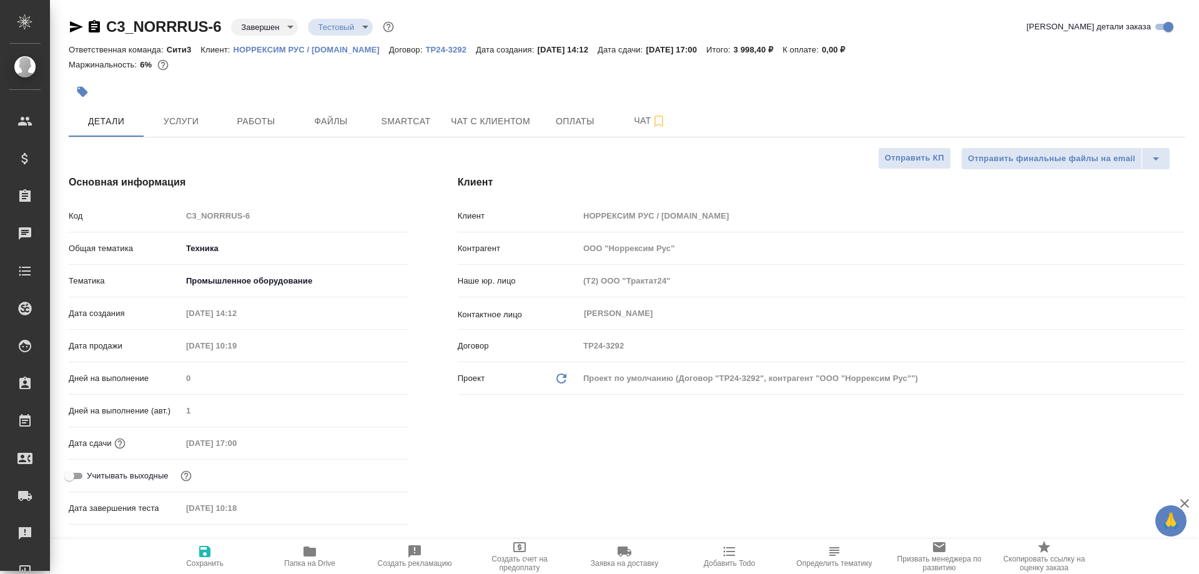
type textarea "x"
click at [111, 556] on div "Сохранить Папка на Drive Создать рекламацию Создать счет на предоплату Заявка н…" at bounding box center [624, 556] width 1149 height 35
type textarea "x"
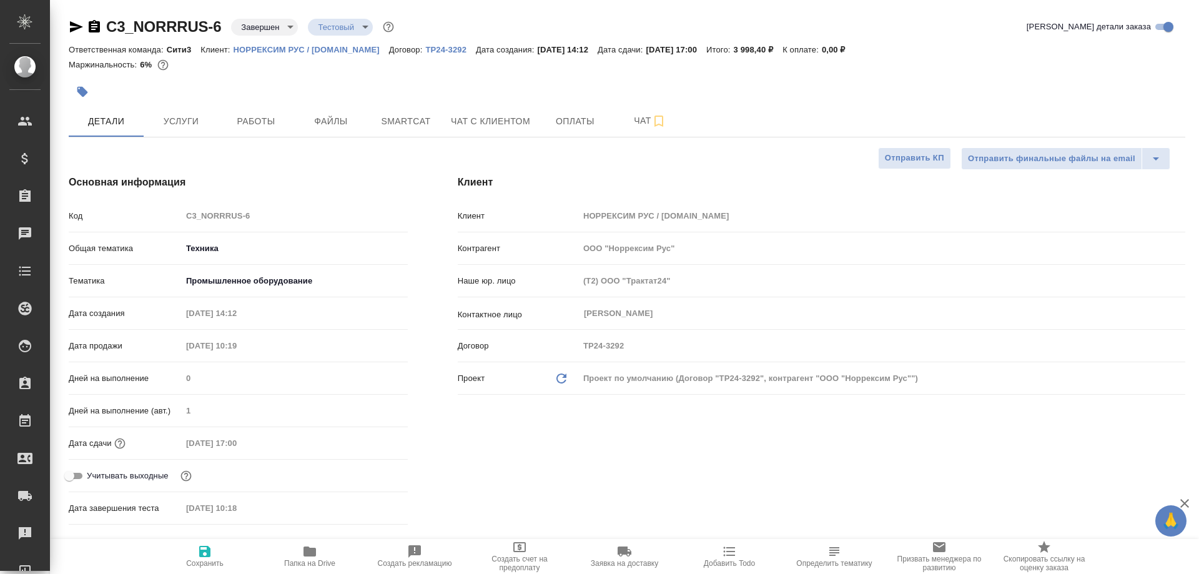
type textarea "x"
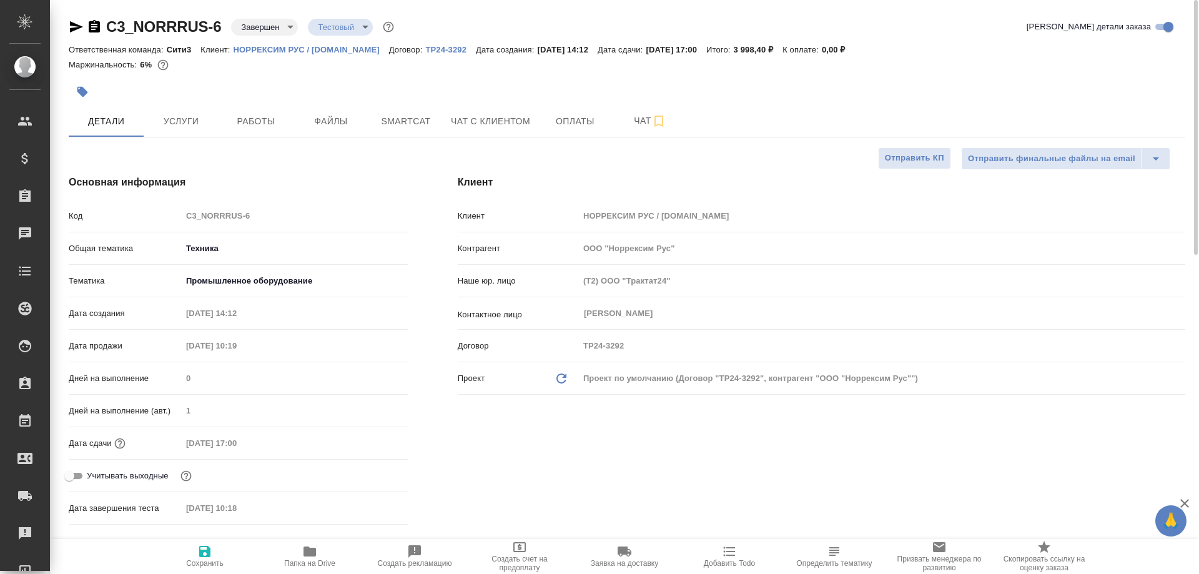
type textarea "x"
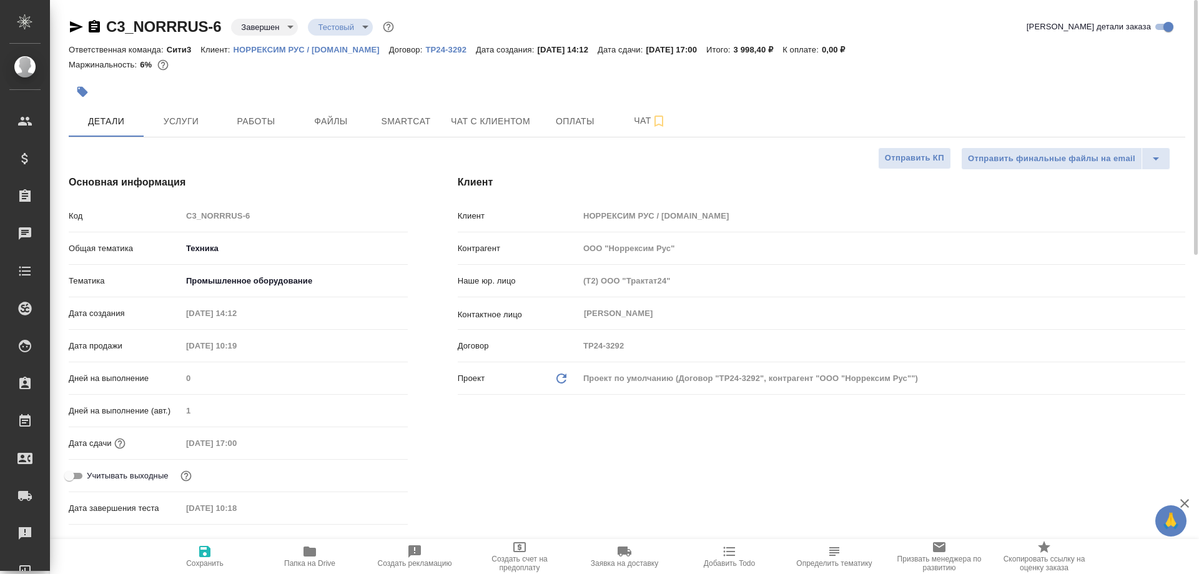
type textarea "x"
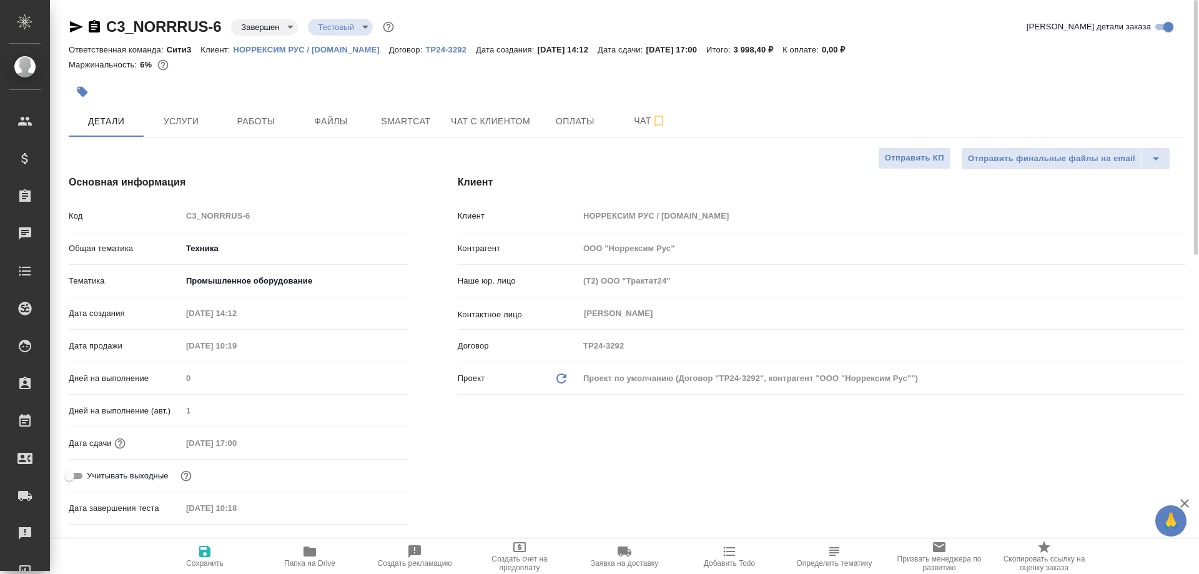
type textarea "x"
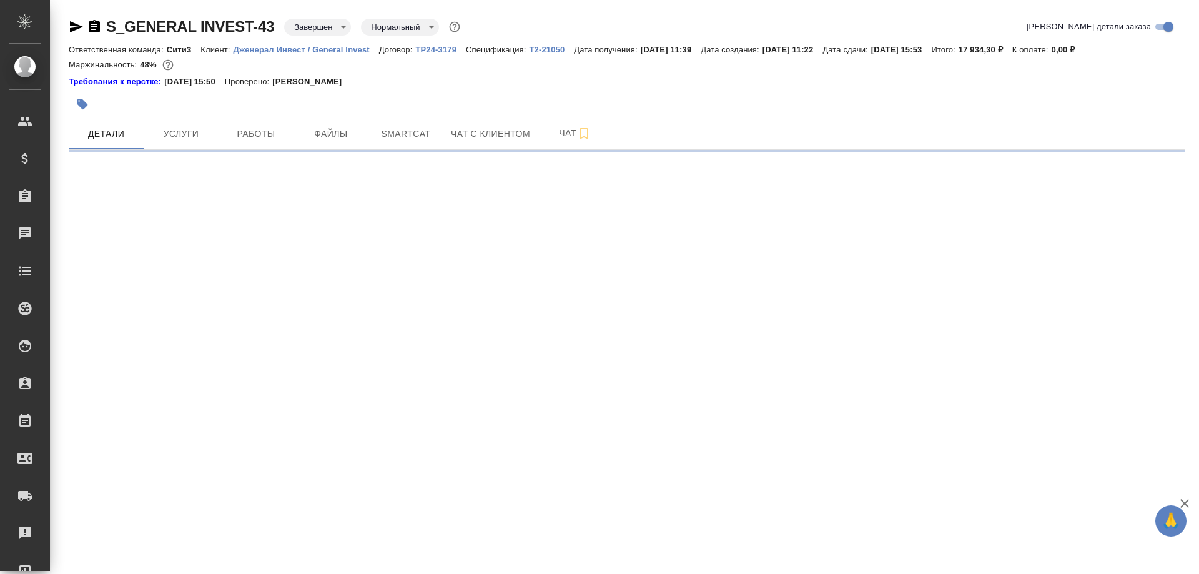
select select "RU"
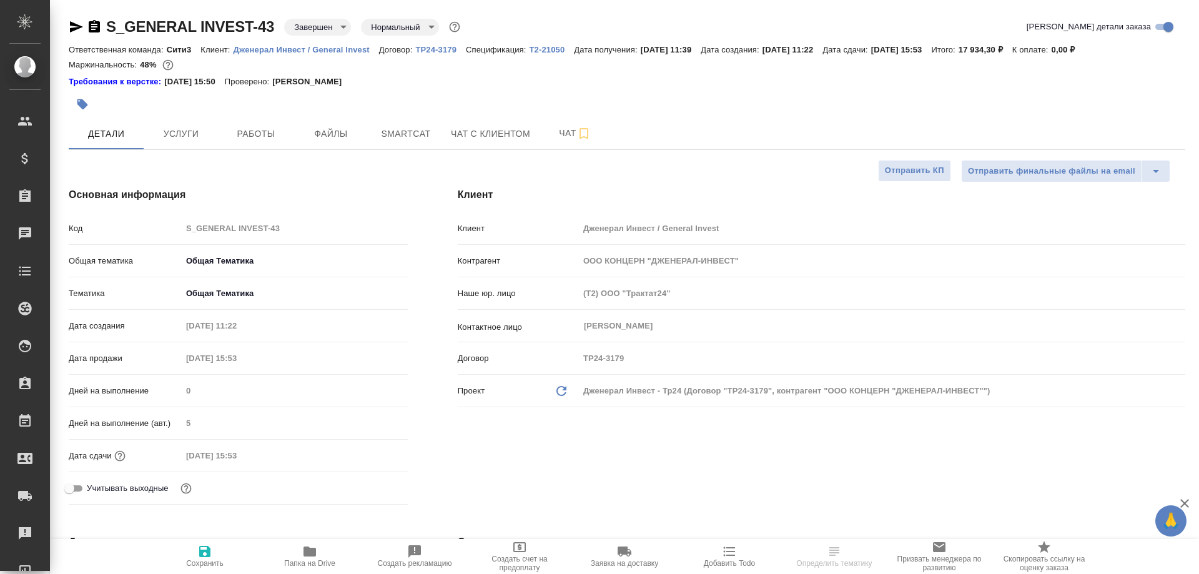
type textarea "x"
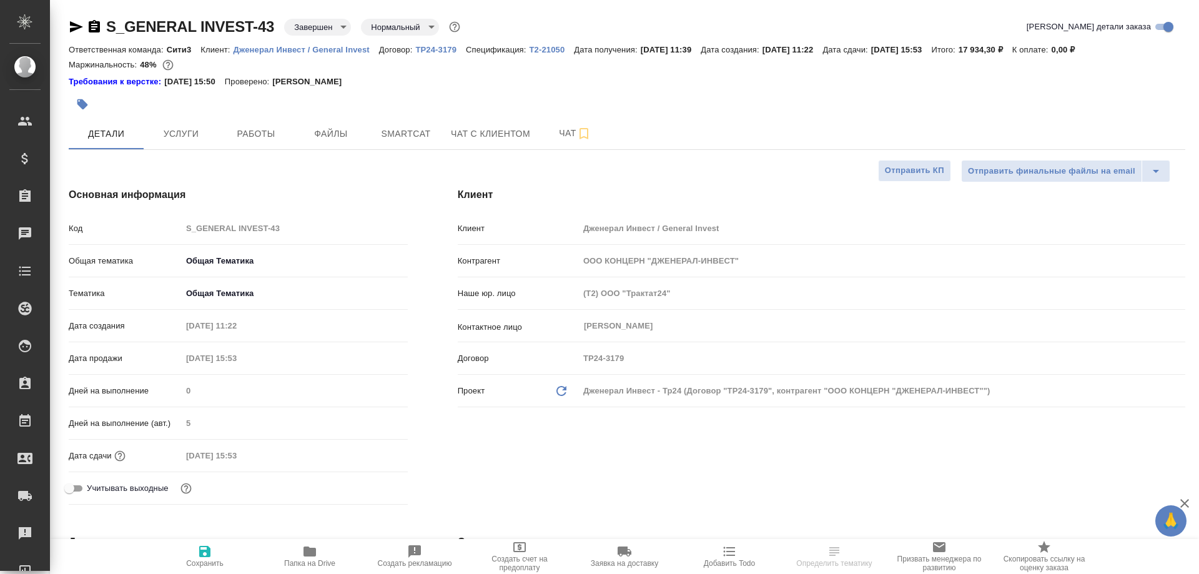
type textarea "x"
select select "RU"
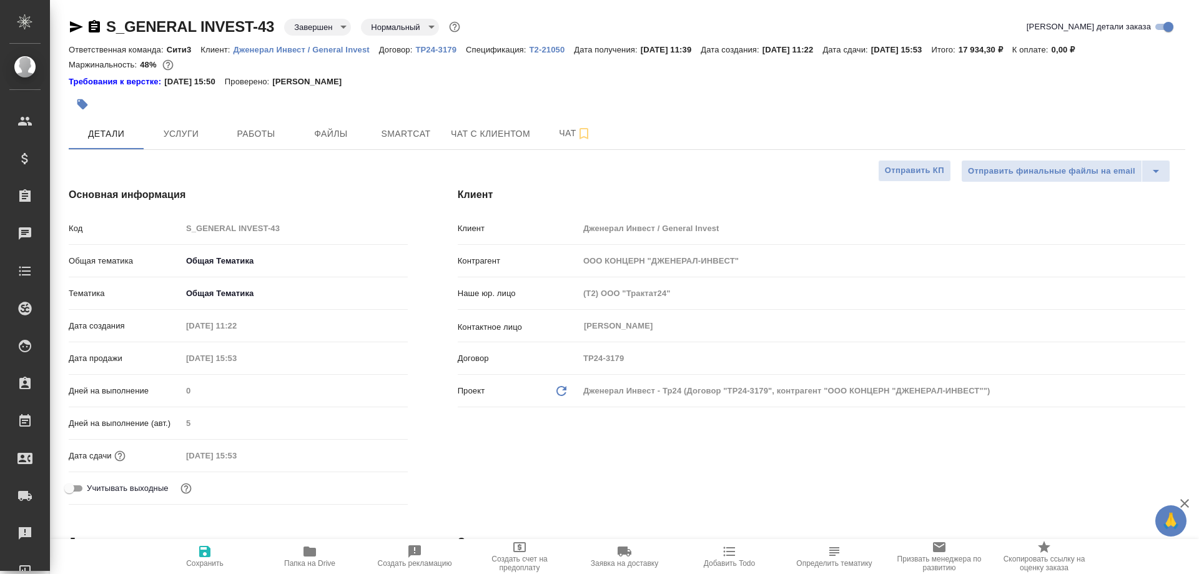
type textarea "x"
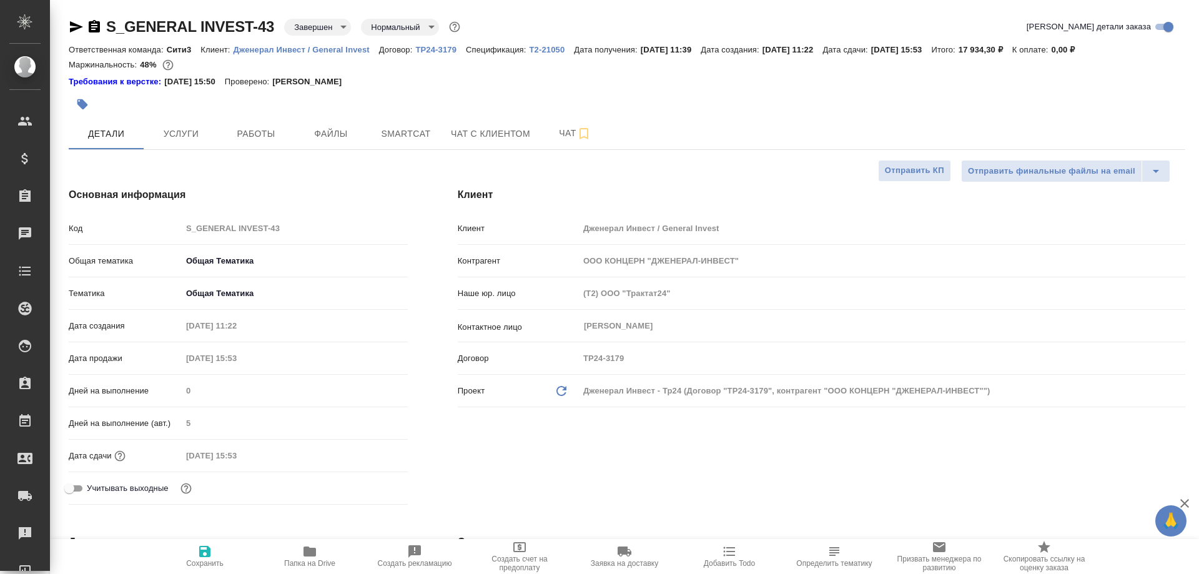
type textarea "x"
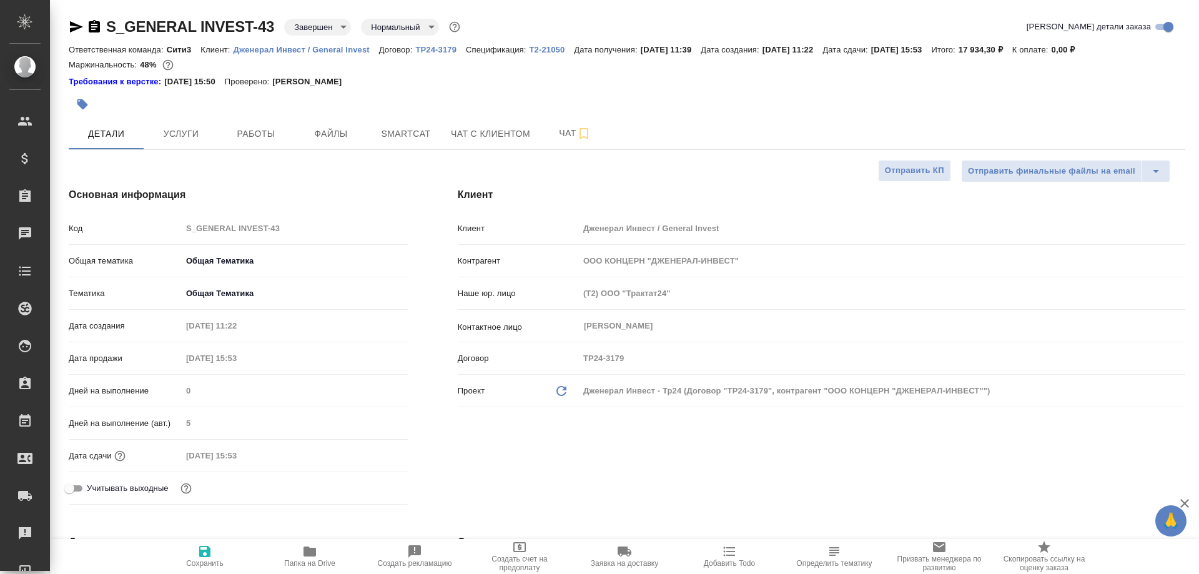
type textarea "x"
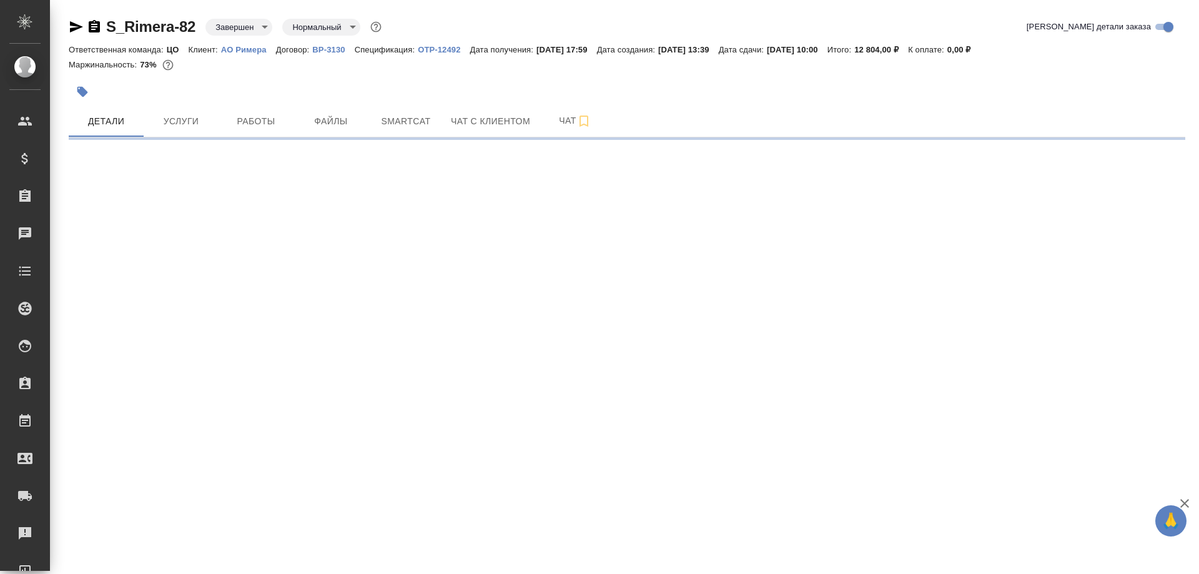
select select "RU"
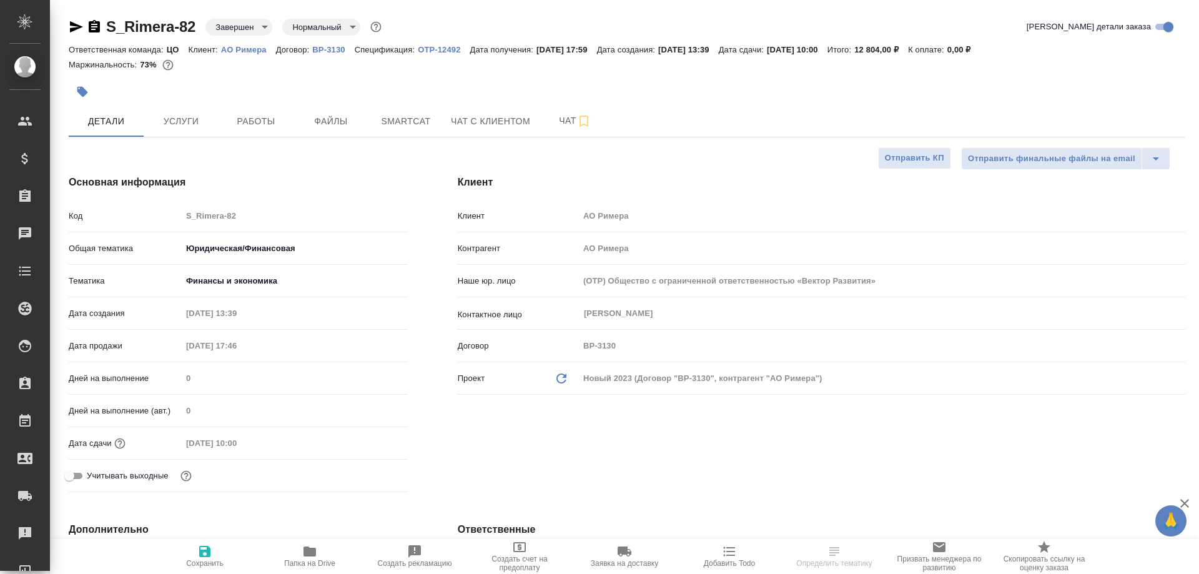
type textarea "x"
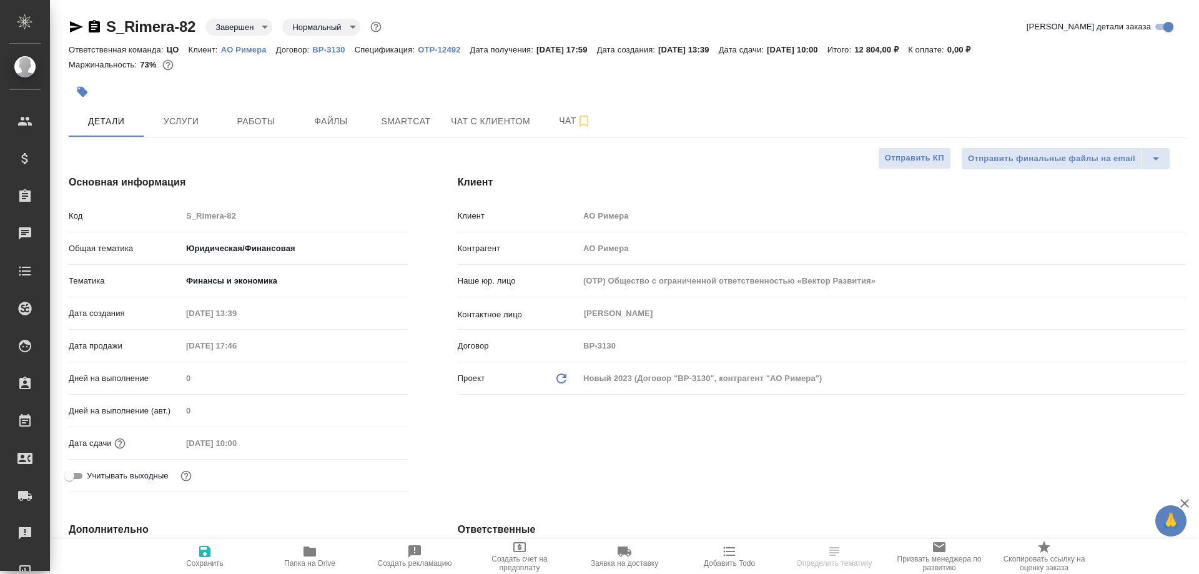
type textarea "x"
select select "RU"
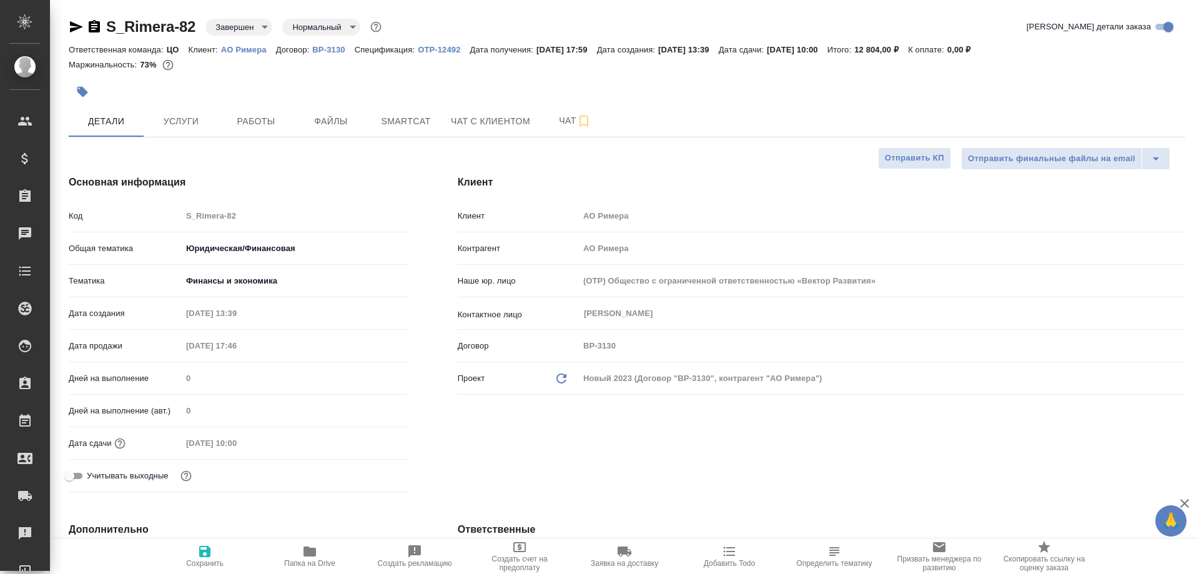
type textarea "x"
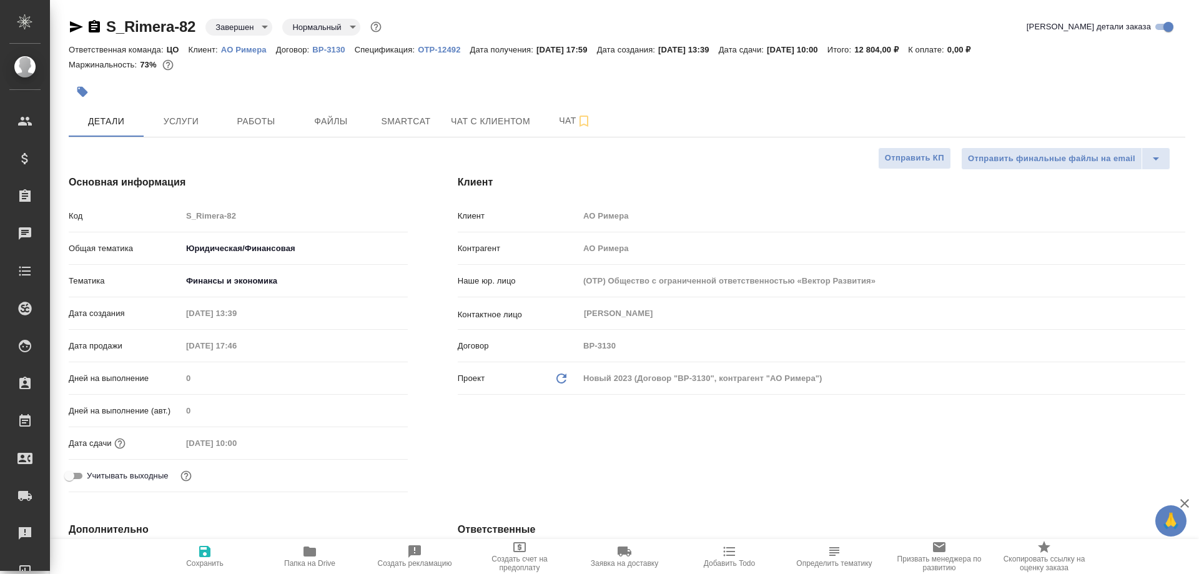
type textarea "x"
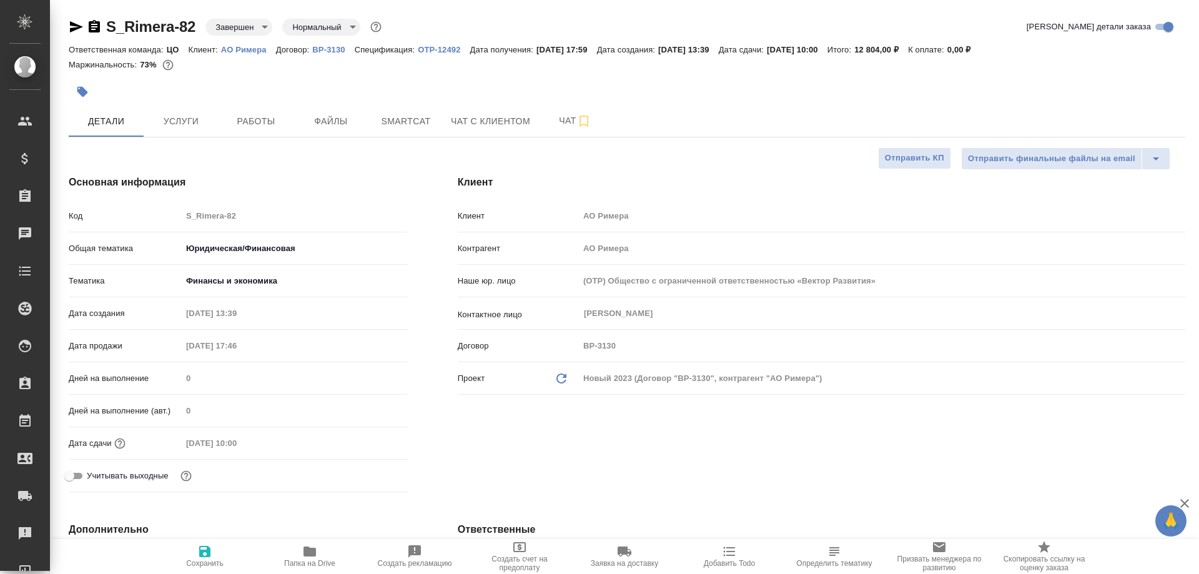
type textarea "x"
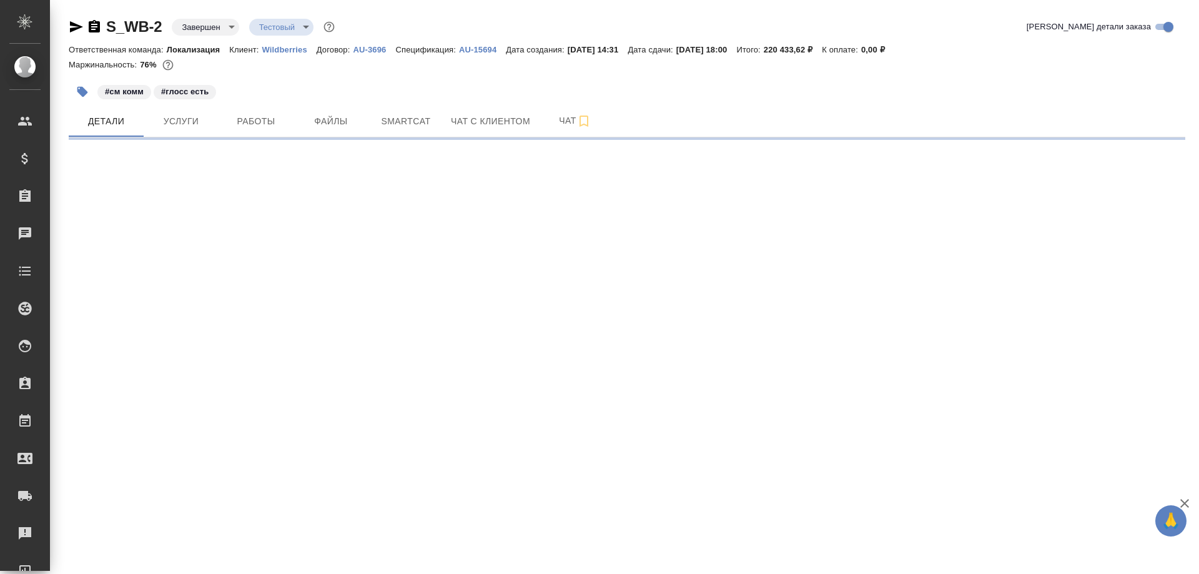
select select "RU"
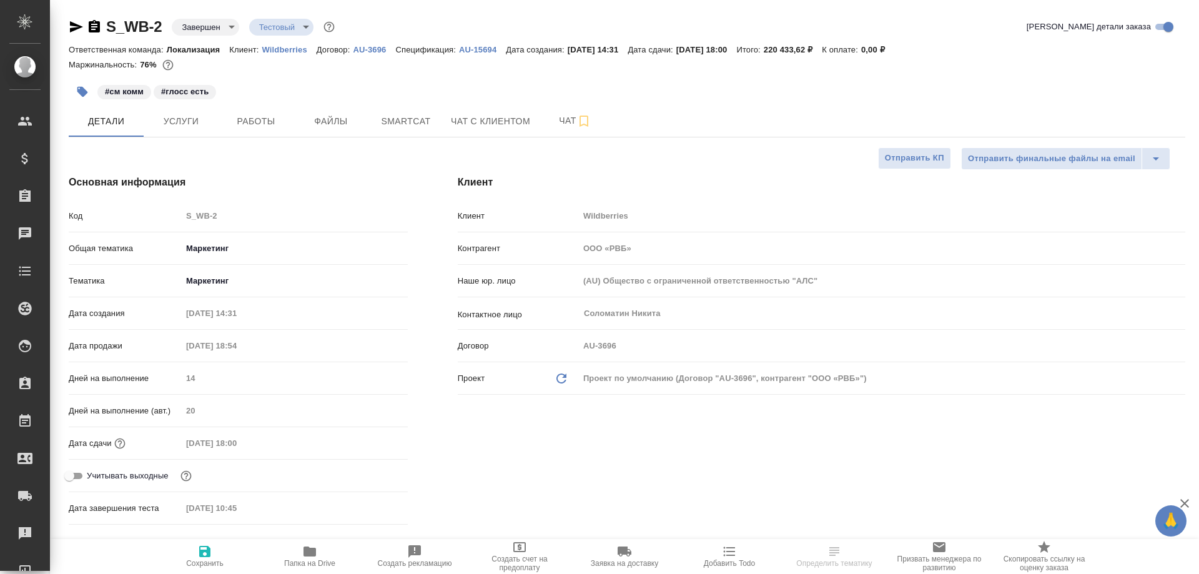
type textarea "x"
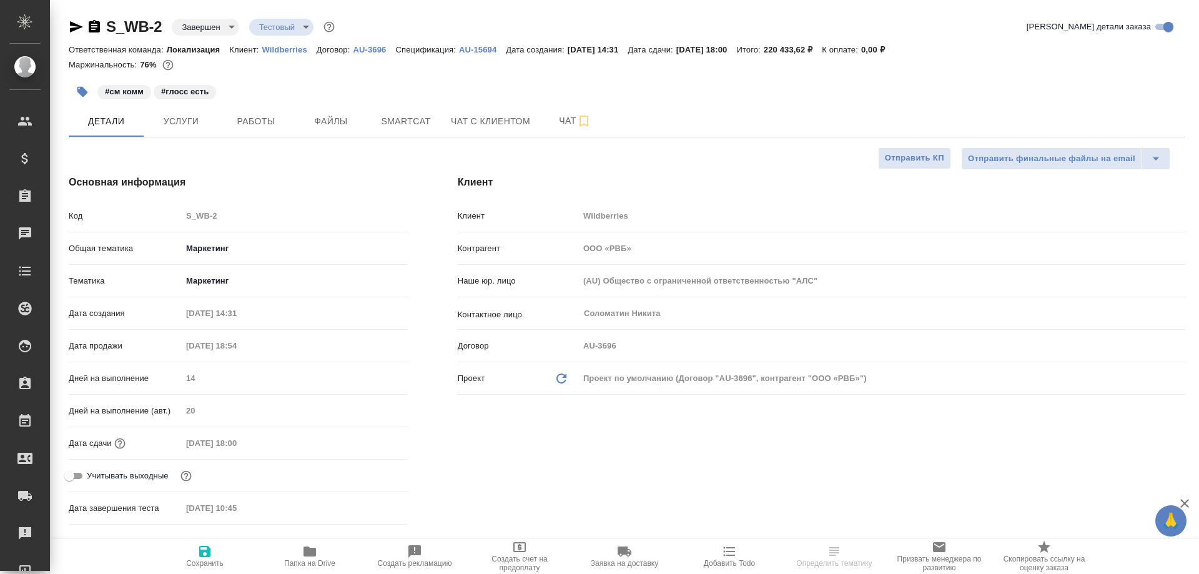
type textarea "x"
drag, startPoint x: 609, startPoint y: 47, endPoint x: 563, endPoint y: 47, distance: 46.2
click at [563, 47] on div "Ответственная команда: Локализация Клиент: Wildberries Договор: AU-3696 Специфи…" at bounding box center [627, 49] width 1116 height 15
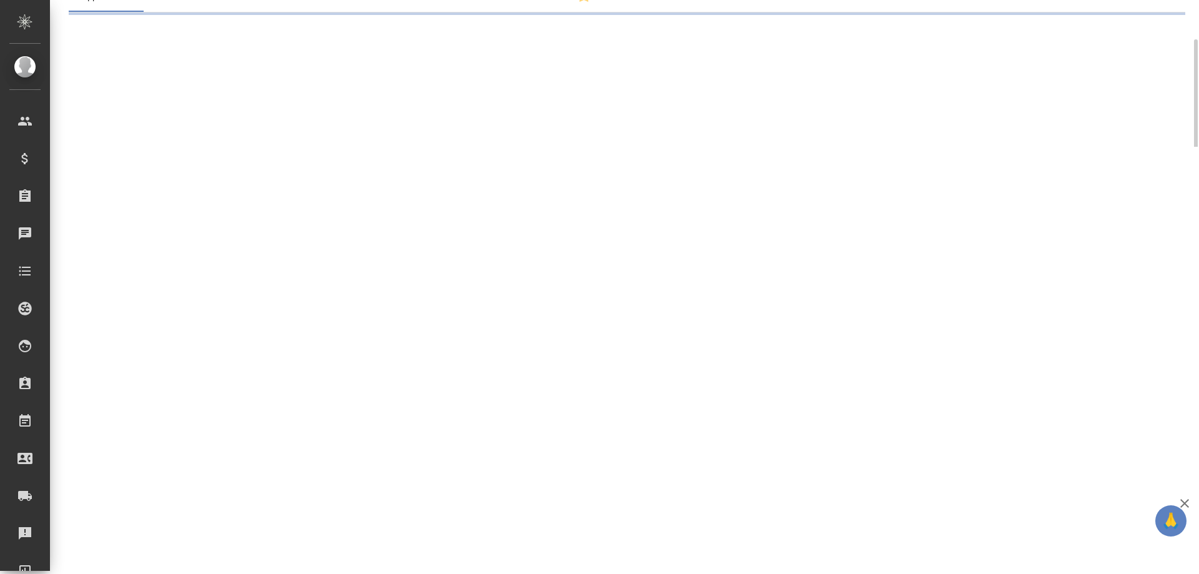
select select "RU"
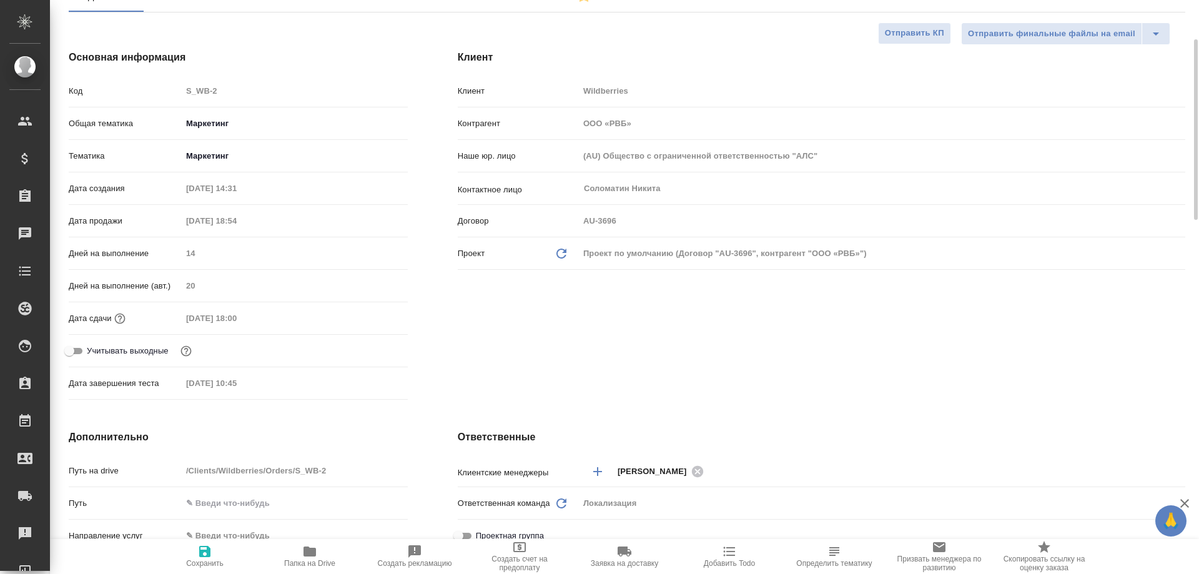
type textarea "x"
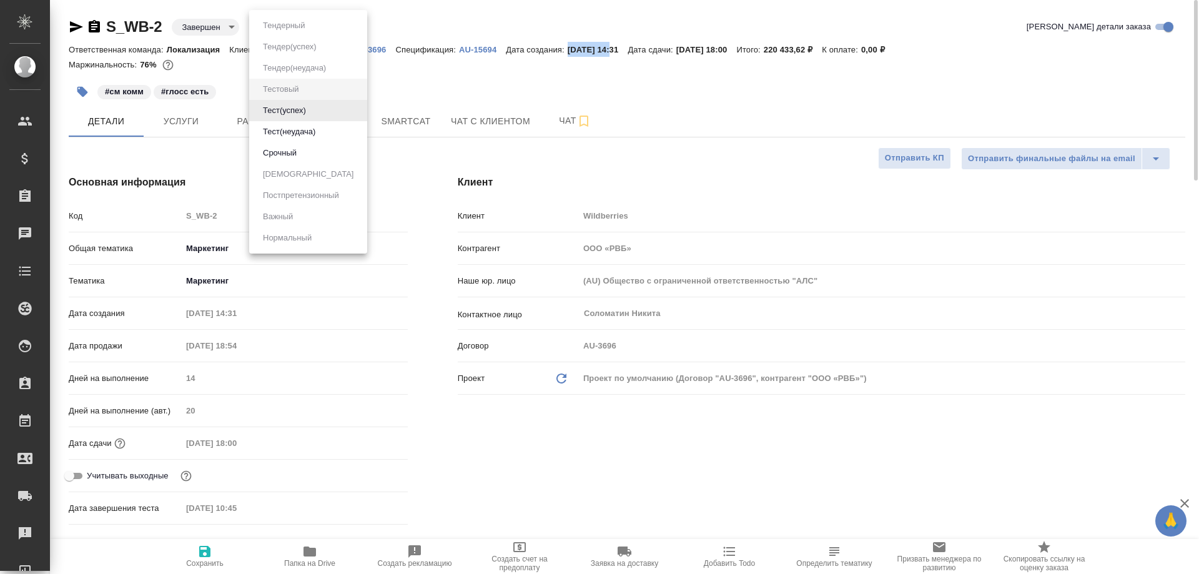
click at [300, 25] on body "🙏 .cls-1 fill:#fff; AWATERA Smotraeva [PERSON_NAME] Спецификации Заказы 0 Чаты …" at bounding box center [599, 287] width 1199 height 574
click at [425, 74] on div at bounding box center [599, 287] width 1199 height 574
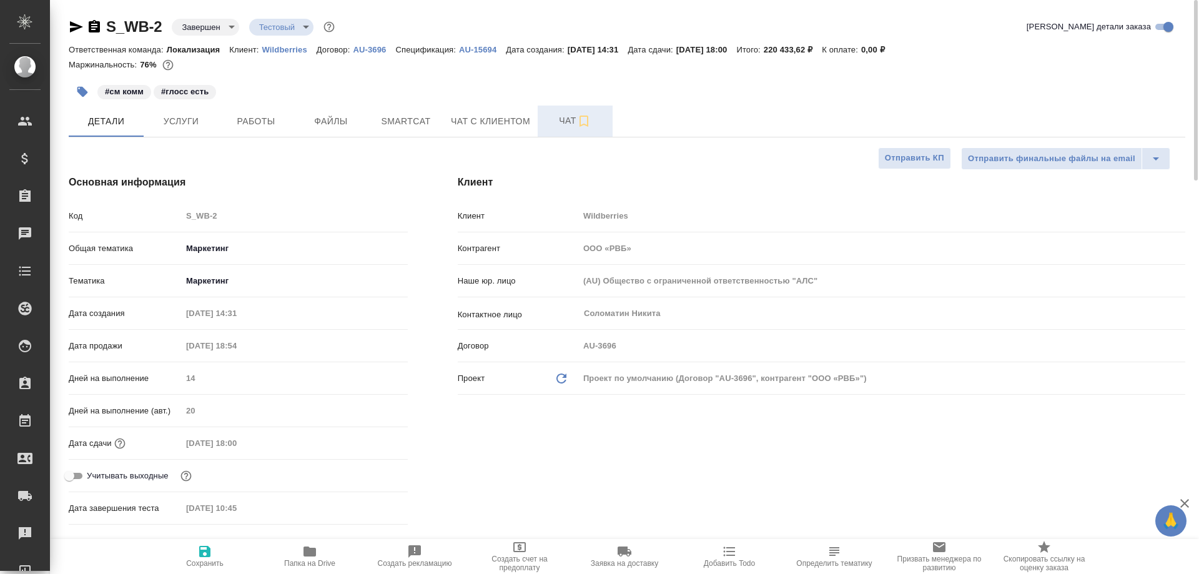
click at [567, 115] on span "Чат" at bounding box center [575, 121] width 60 height 16
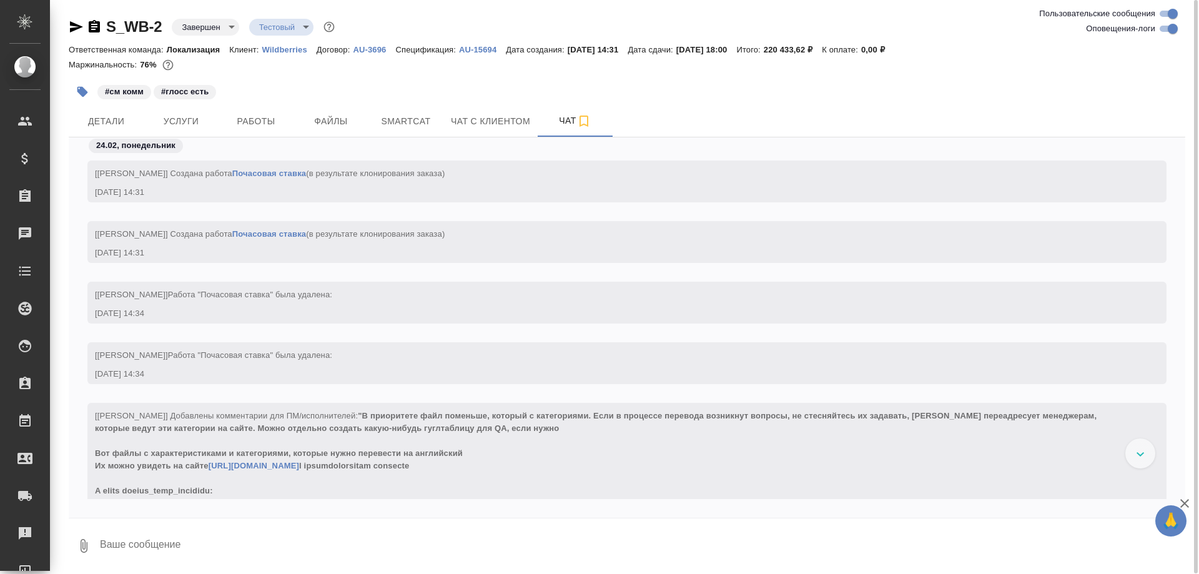
click at [401, 549] on textarea at bounding box center [642, 545] width 1086 height 42
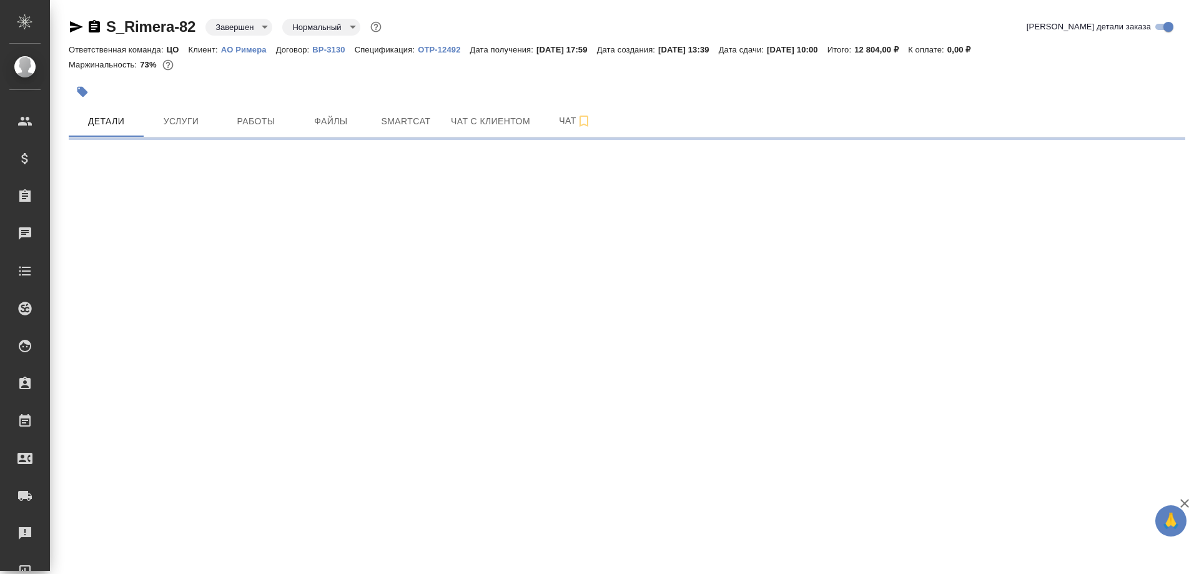
select select "RU"
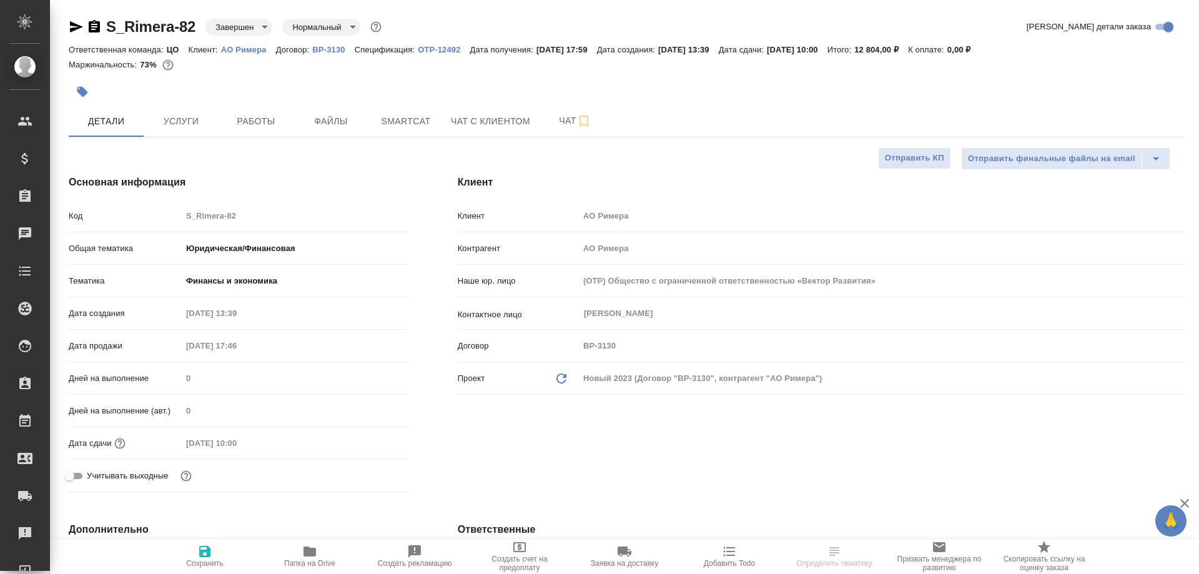
type textarea "x"
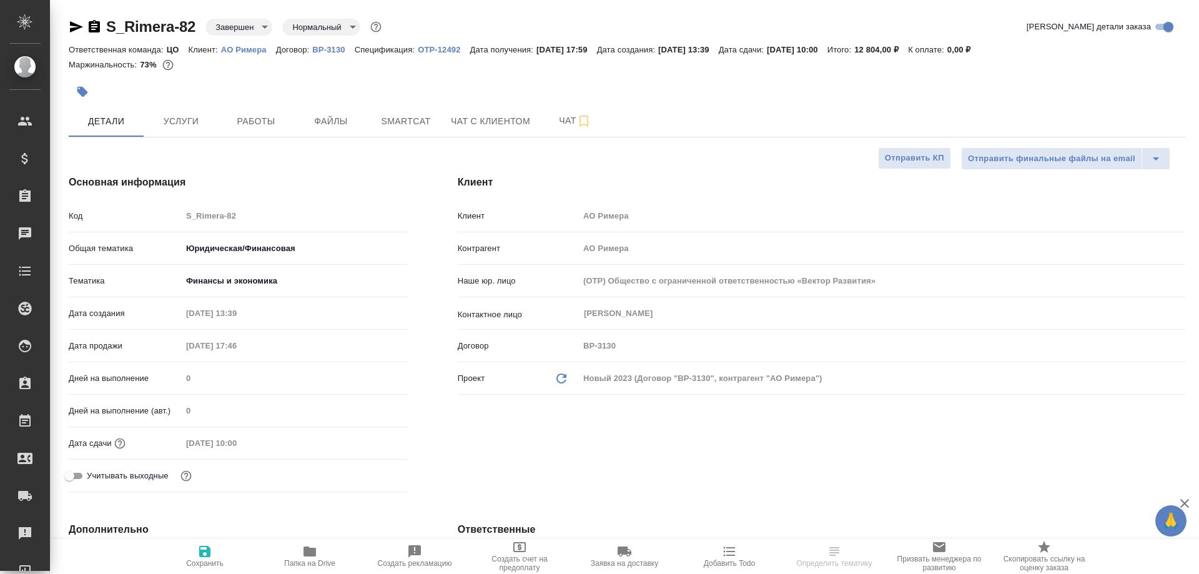
type textarea "x"
drag, startPoint x: 265, startPoint y: 515, endPoint x: 350, endPoint y: 277, distance: 252.3
type textarea "x"
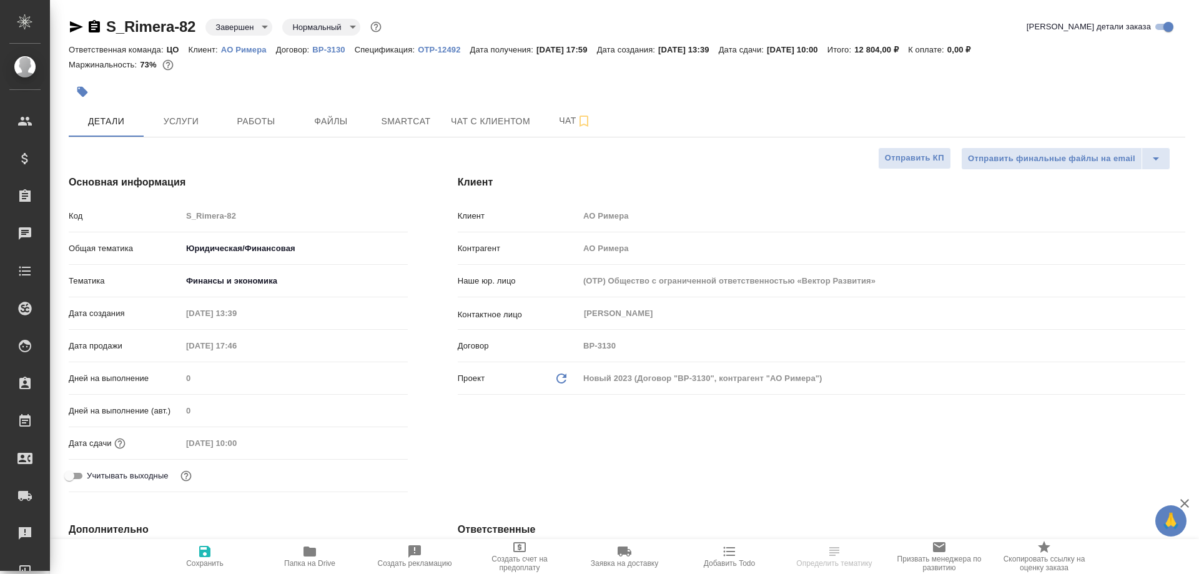
type textarea "x"
select select "RU"
type textarea "x"
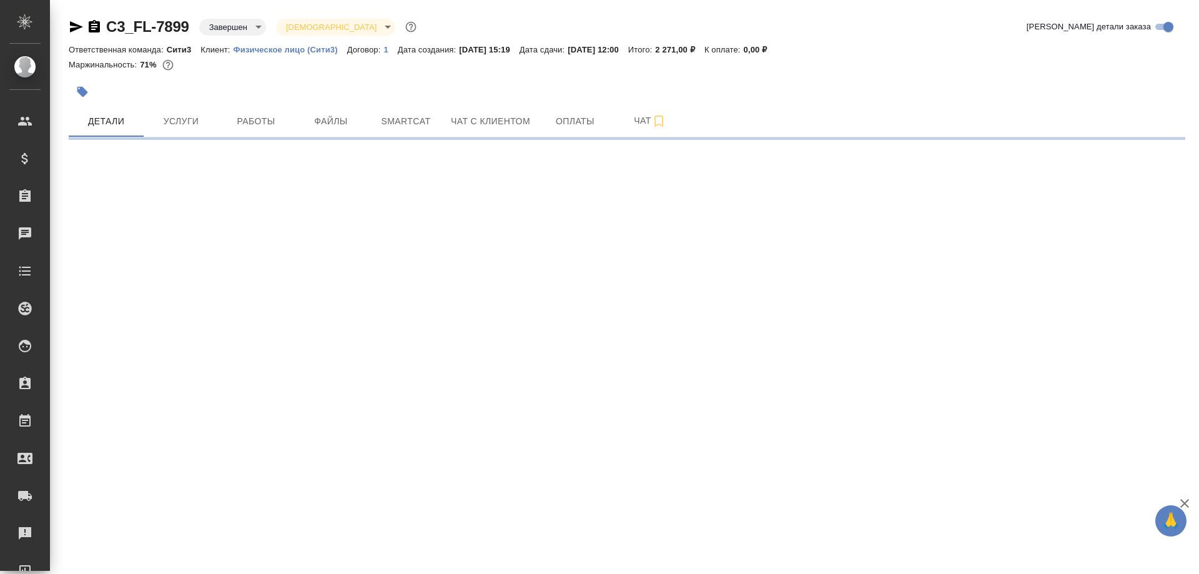
select select "RU"
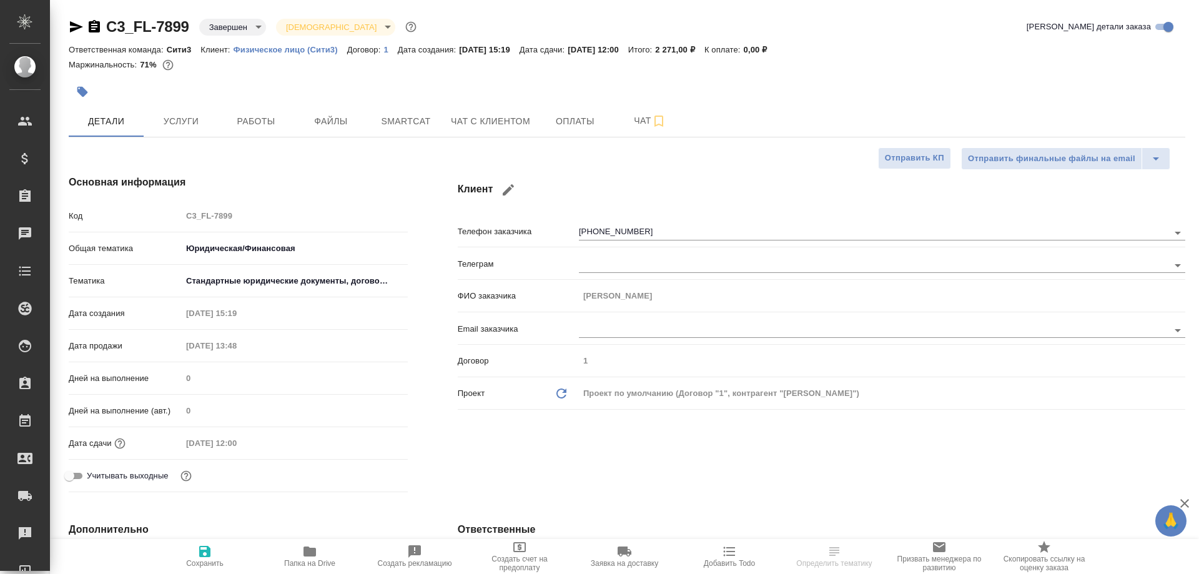
type textarea "x"
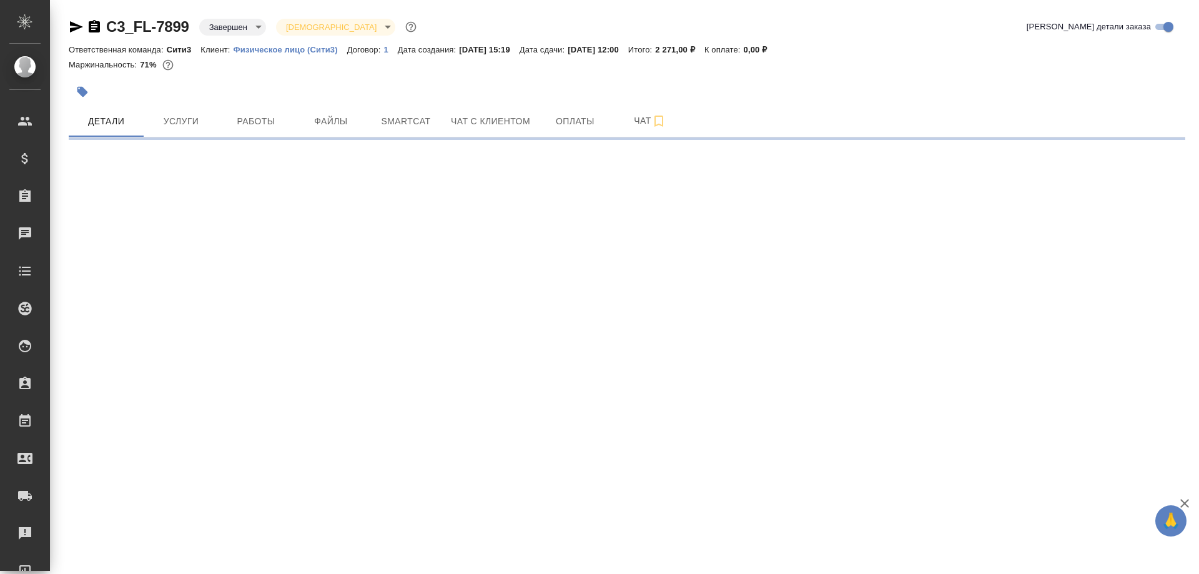
select select "RU"
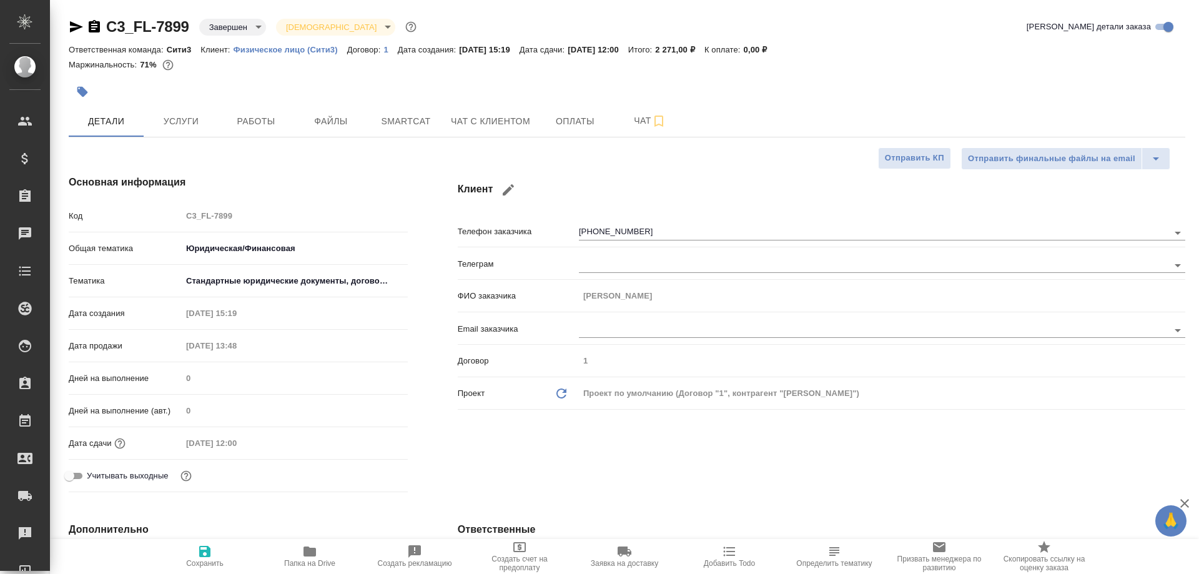
type textarea "x"
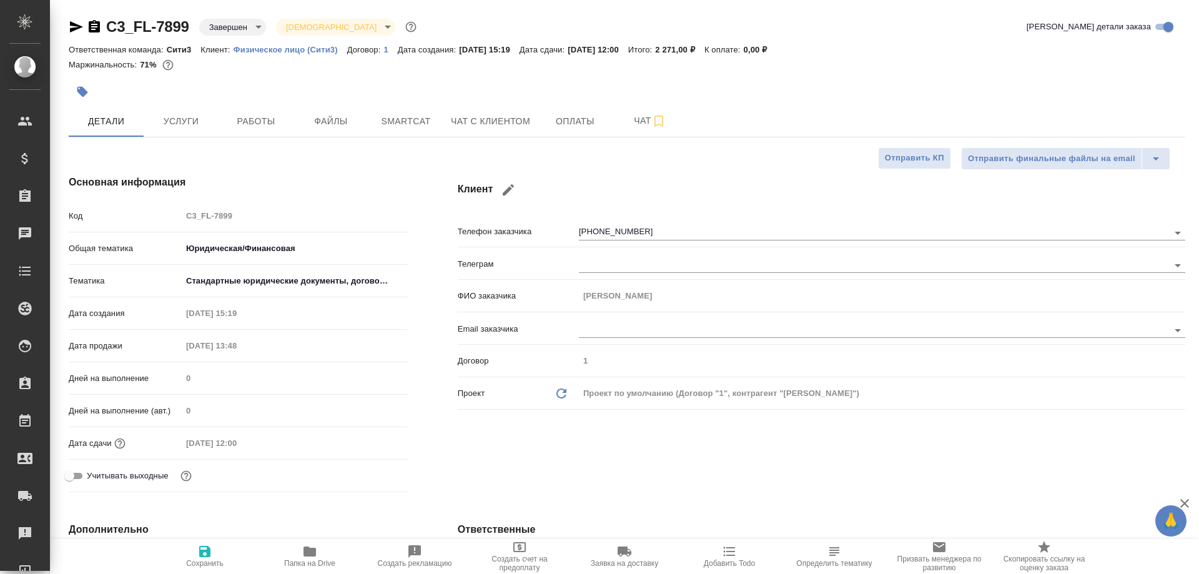
type textarea "x"
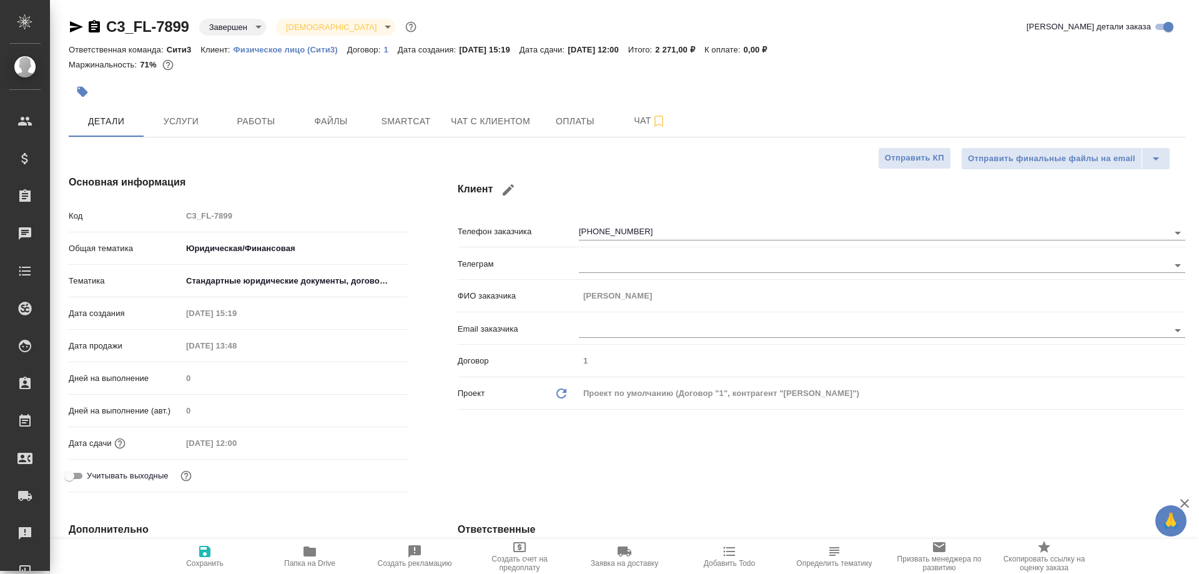
type textarea "x"
